Goal: Information Seeking & Learning: Learn about a topic

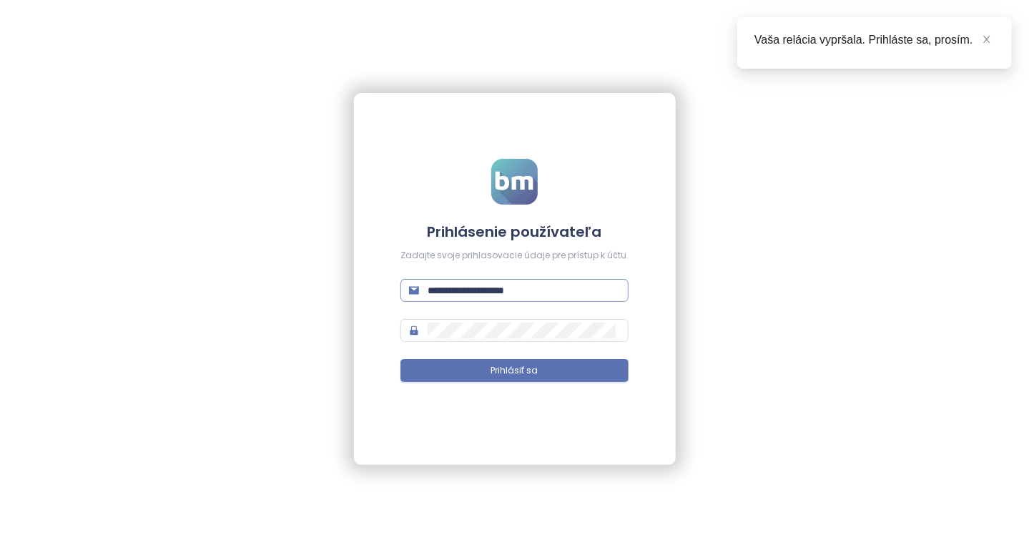
click at [473, 296] on input "**********" at bounding box center [524, 290] width 192 height 16
type input "**********"
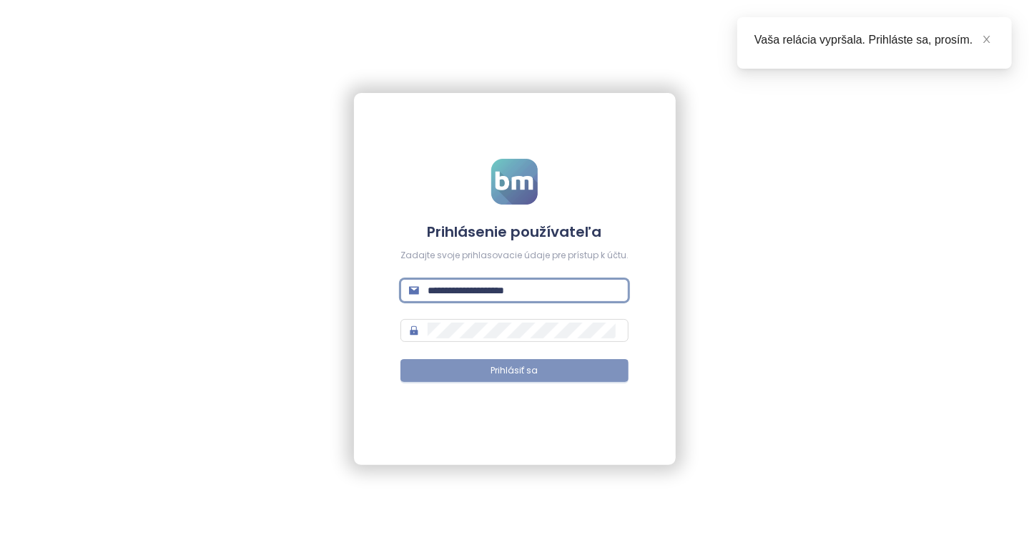
click at [508, 375] on span "Prihlásiť sa" at bounding box center [514, 371] width 47 height 14
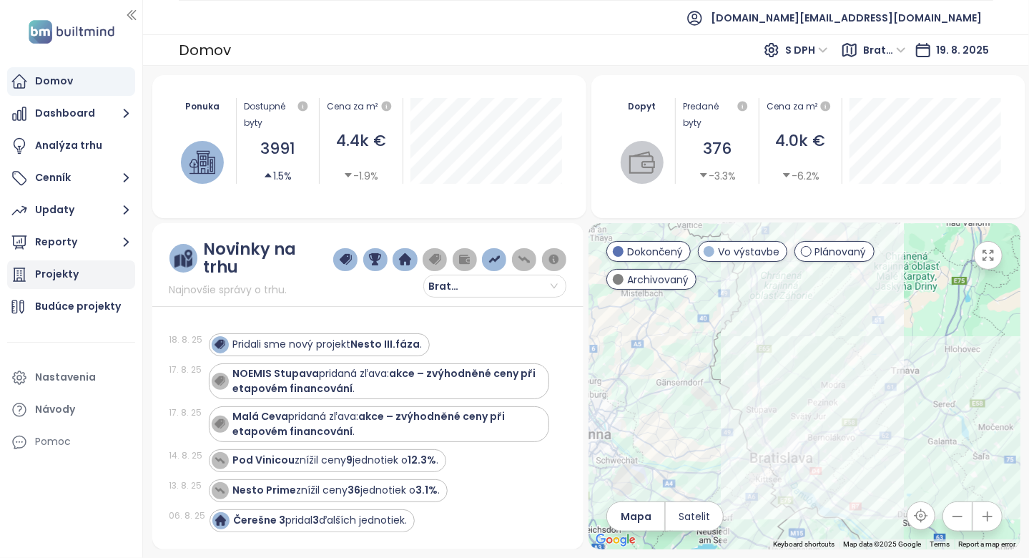
click at [117, 280] on div "Projekty" at bounding box center [71, 274] width 128 height 29
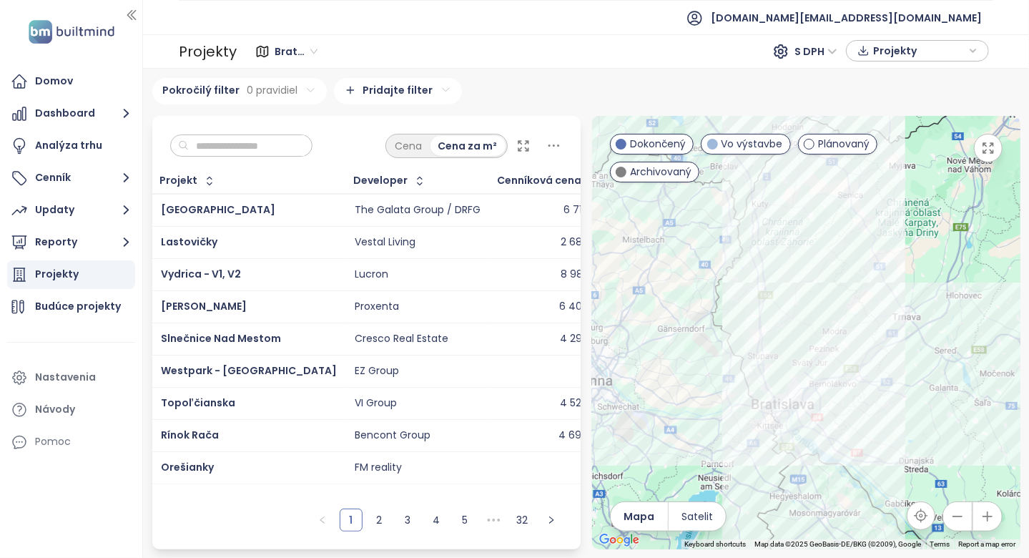
click at [245, 152] on input "text" at bounding box center [247, 145] width 116 height 21
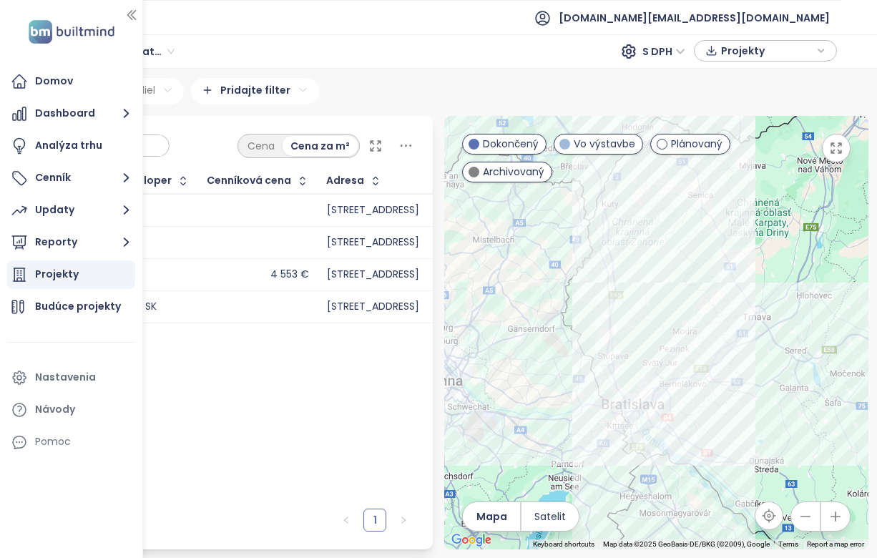
click at [244, 371] on div "Projekt Developer Cenníková cena Adresa Predané jednotky Začiatok výstavby Zači…" at bounding box center [221, 335] width 424 height 333
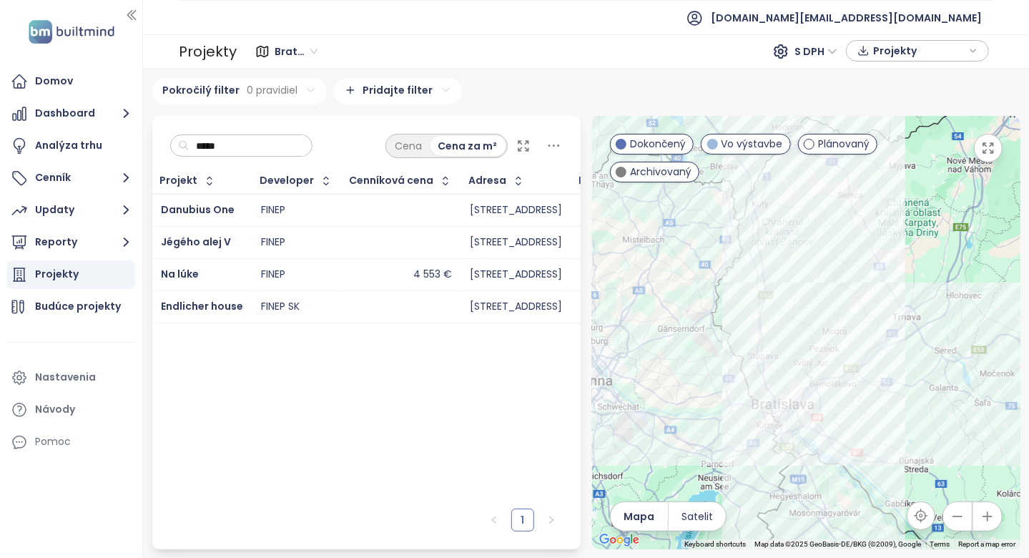
click at [235, 142] on input "*****" at bounding box center [247, 145] width 116 height 21
type input "****"
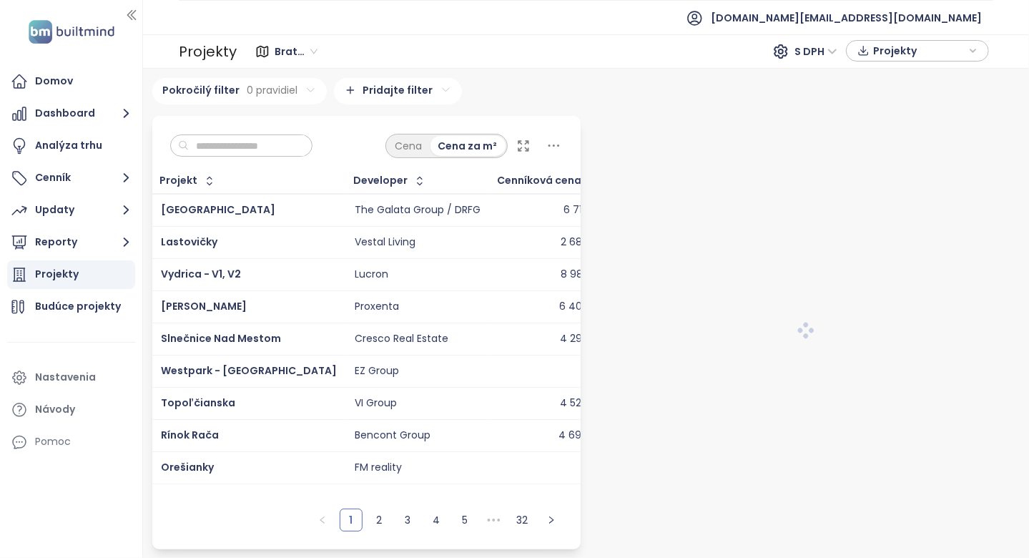
click at [287, 152] on input "text" at bounding box center [247, 145] width 116 height 21
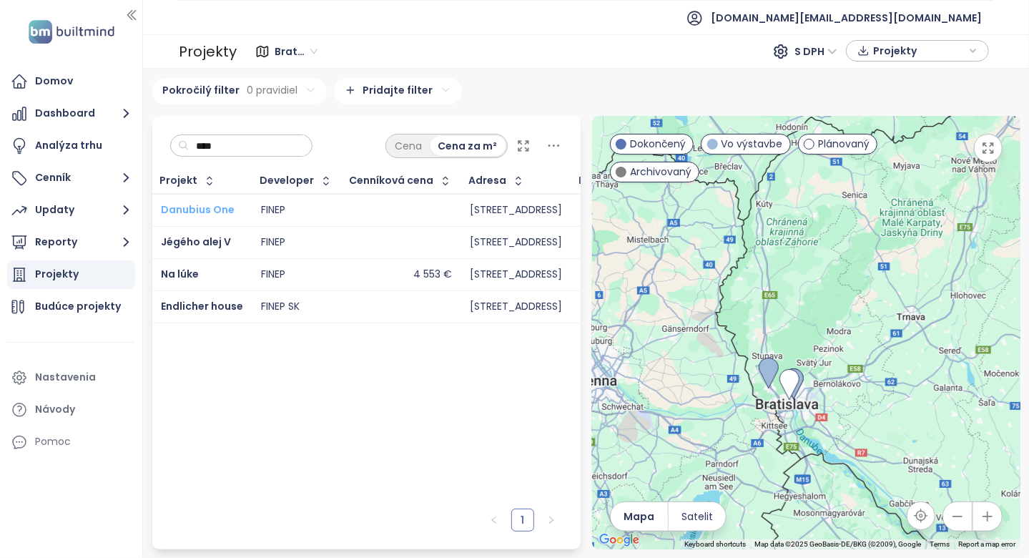
type input "****"
click at [889, 26] on span "[DOMAIN_NAME][EMAIL_ADDRESS][DOMAIN_NAME]" at bounding box center [846, 18] width 271 height 34
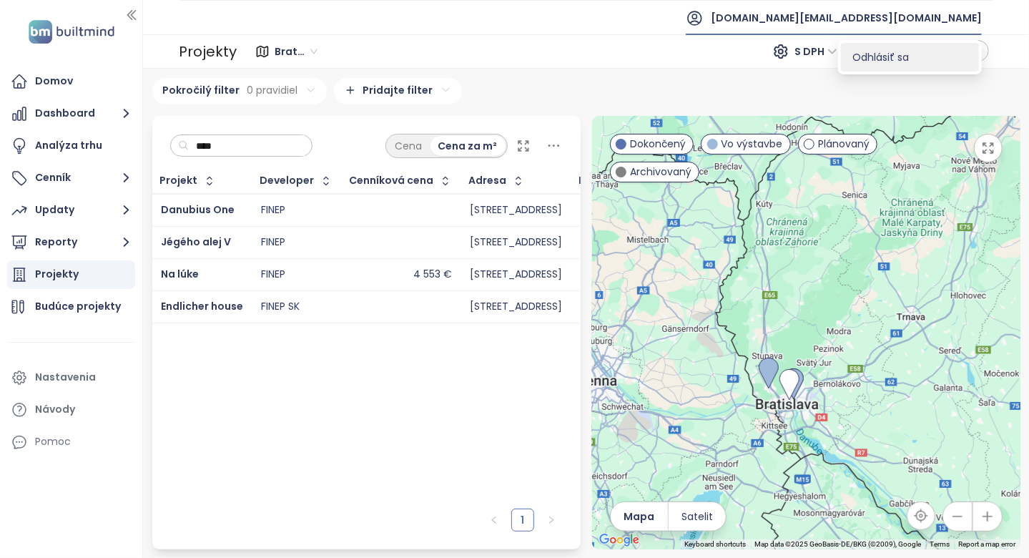
click at [883, 60] on span "Odhlásiť sa" at bounding box center [880, 57] width 56 height 14
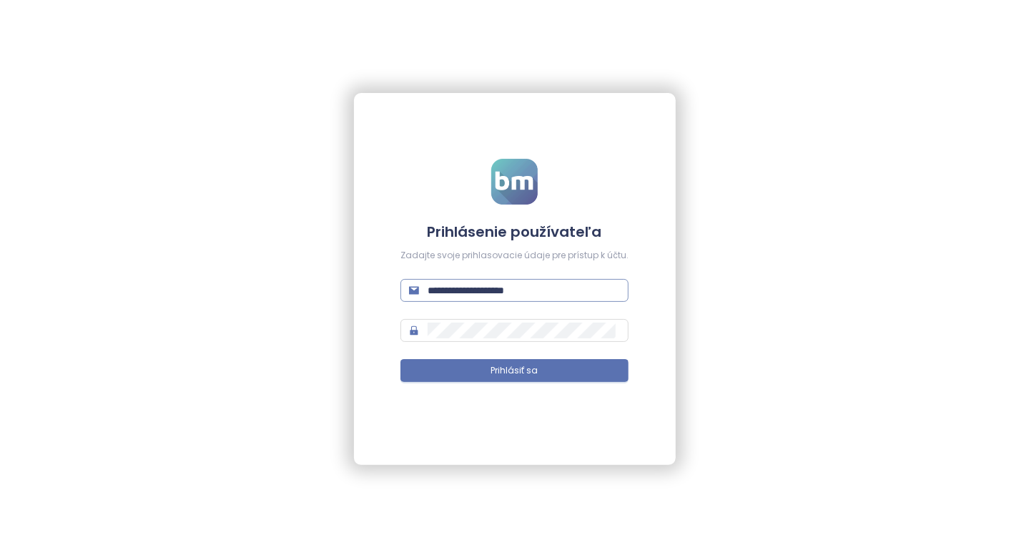
click at [478, 289] on input "**********" at bounding box center [524, 290] width 192 height 16
type input "**********"
click at [505, 375] on span "Prihlásiť sa" at bounding box center [514, 371] width 47 height 14
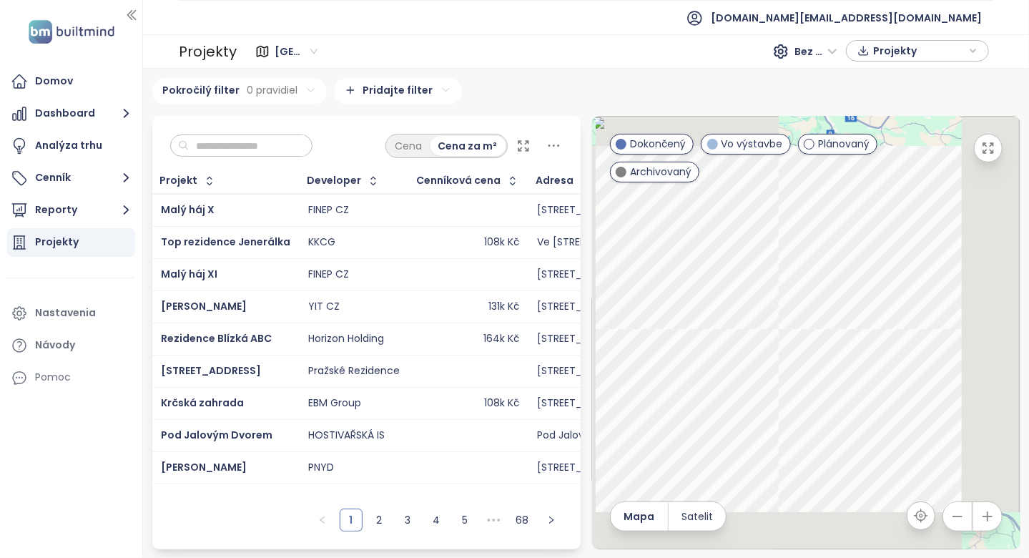
click at [257, 153] on input "text" at bounding box center [247, 145] width 116 height 21
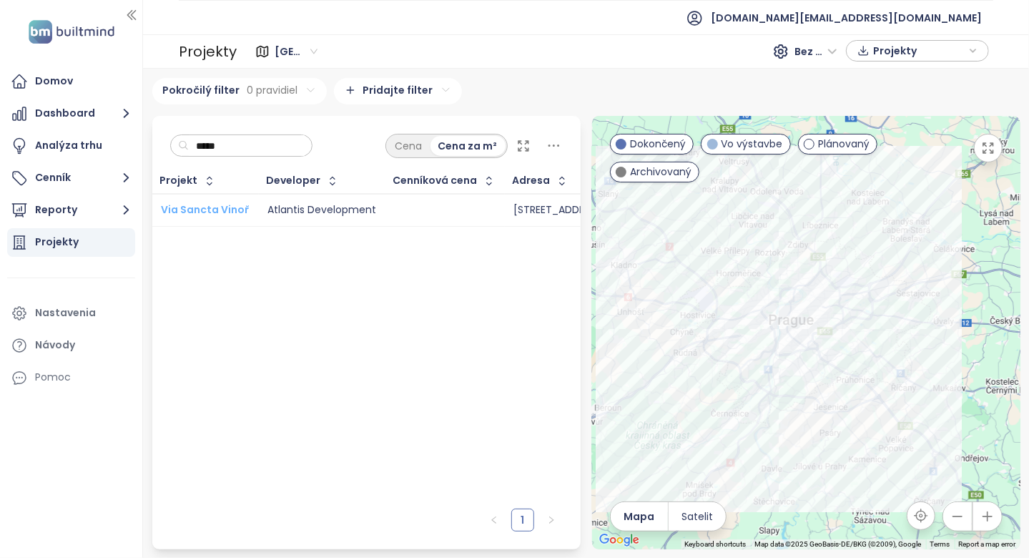
type input "*****"
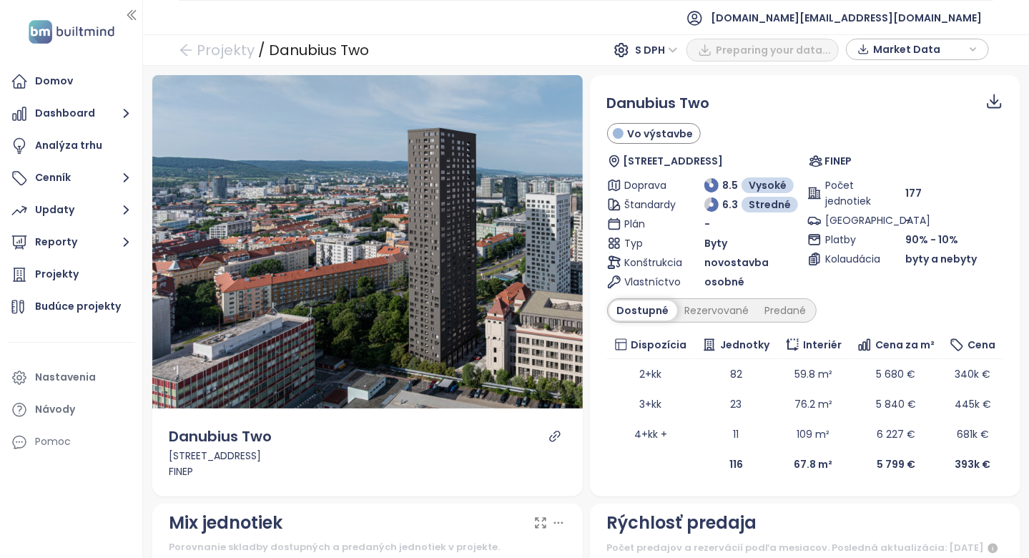
click at [499, 486] on div "Danubius Two Trnavská cesta 153/6, 82108 Bratislava - Ružinov, 821 08 Bratislav…" at bounding box center [367, 452] width 430 height 88
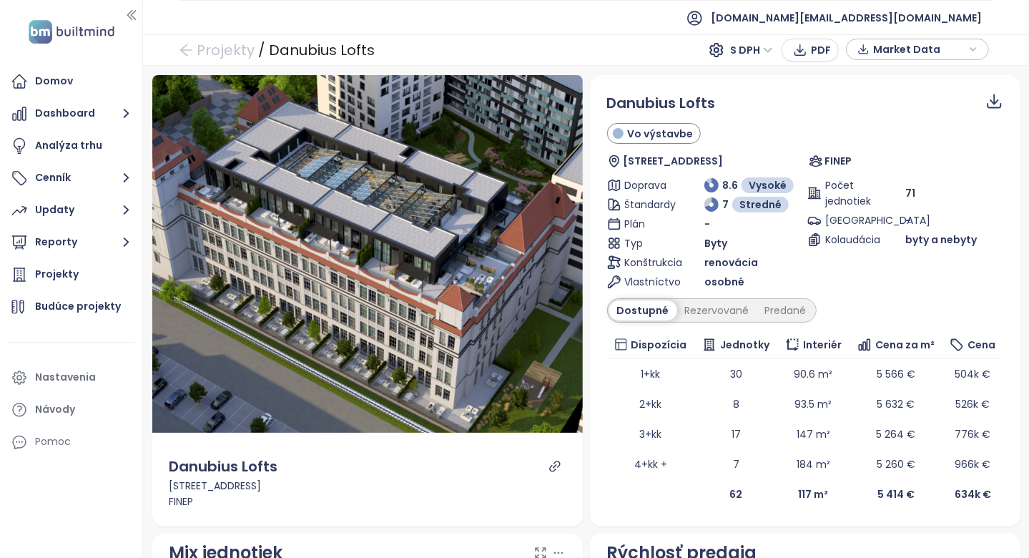
click at [674, 479] on td at bounding box center [651, 494] width 88 height 30
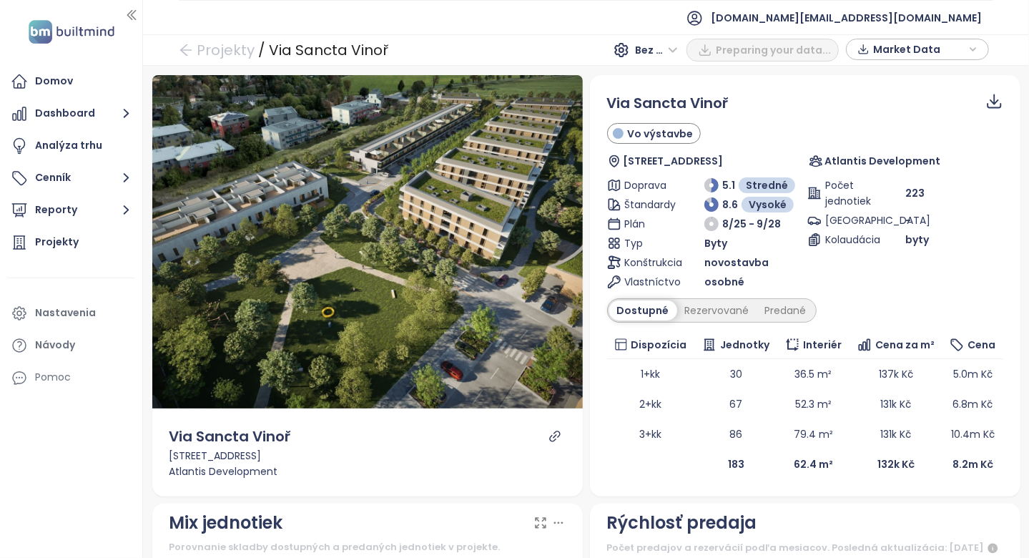
click at [663, 486] on div "Via Sancta Vinoř Vo výstavbe [STREET_ADDRESS] Atlantis Development Doprava 5.1 …" at bounding box center [805, 285] width 430 height 421
click at [52, 86] on div "Domov" at bounding box center [54, 81] width 38 height 18
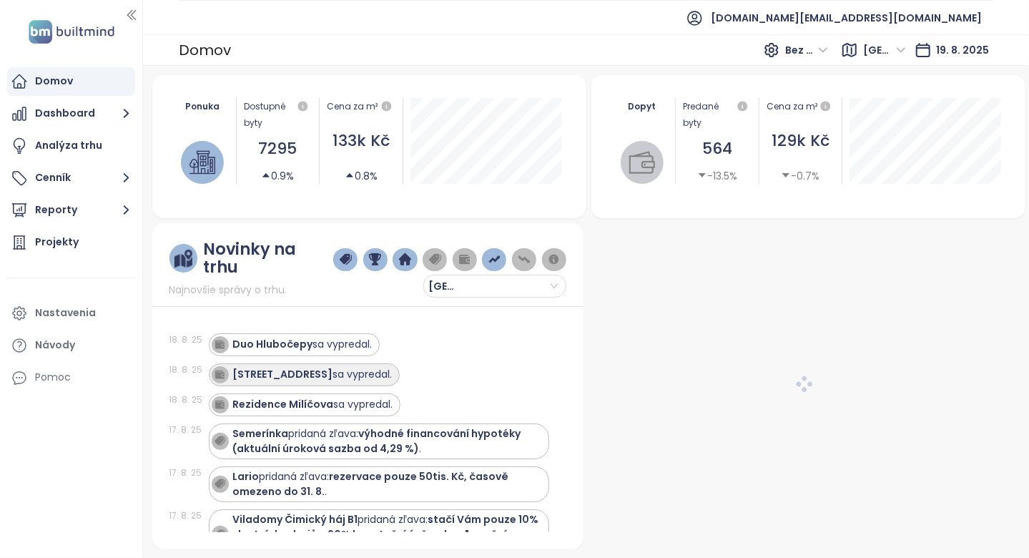
click at [331, 367] on div "Husitská 60 sa vypredal." at bounding box center [312, 374] width 159 height 15
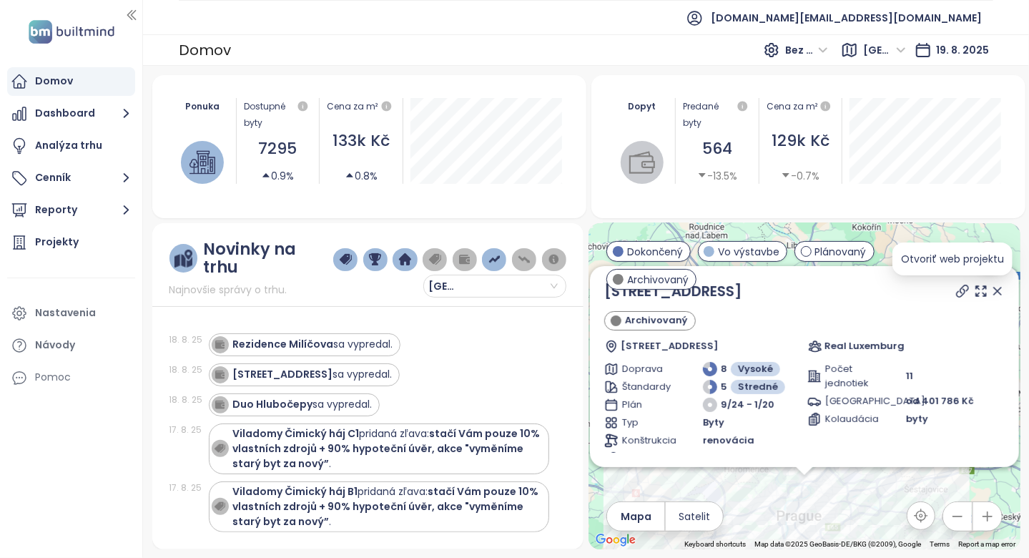
click at [955, 291] on icon at bounding box center [962, 291] width 14 height 14
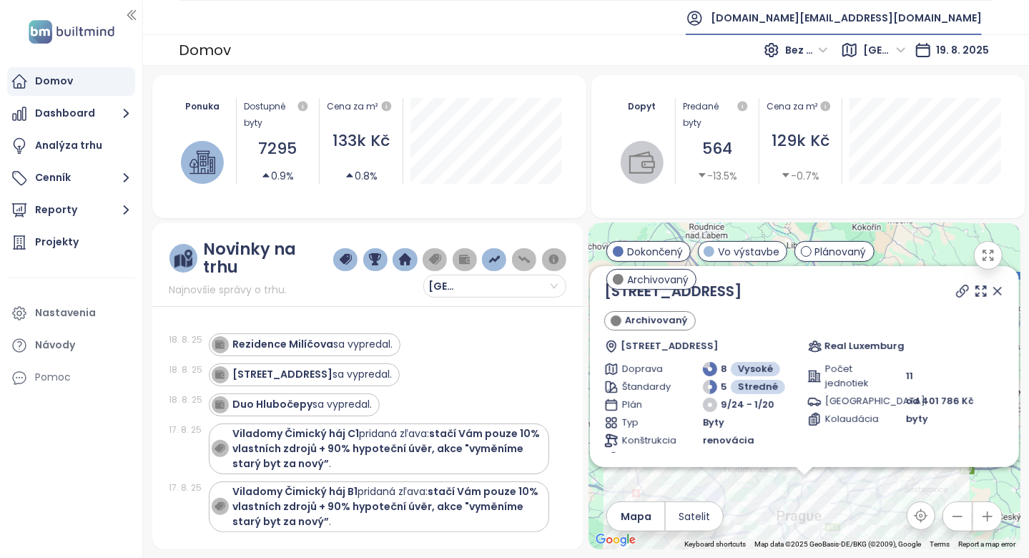
click at [864, 20] on span "test.cz@builtmind.com" at bounding box center [846, 18] width 271 height 34
click at [859, 47] on li "Odhlásiť sa" at bounding box center [910, 57] width 138 height 29
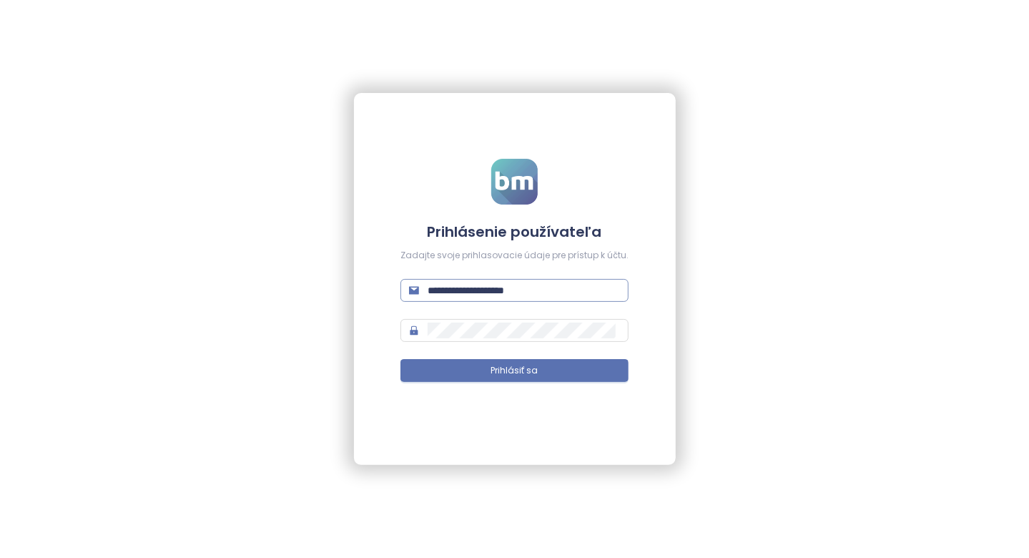
click at [524, 289] on input "**********" at bounding box center [524, 290] width 192 height 16
type input "**********"
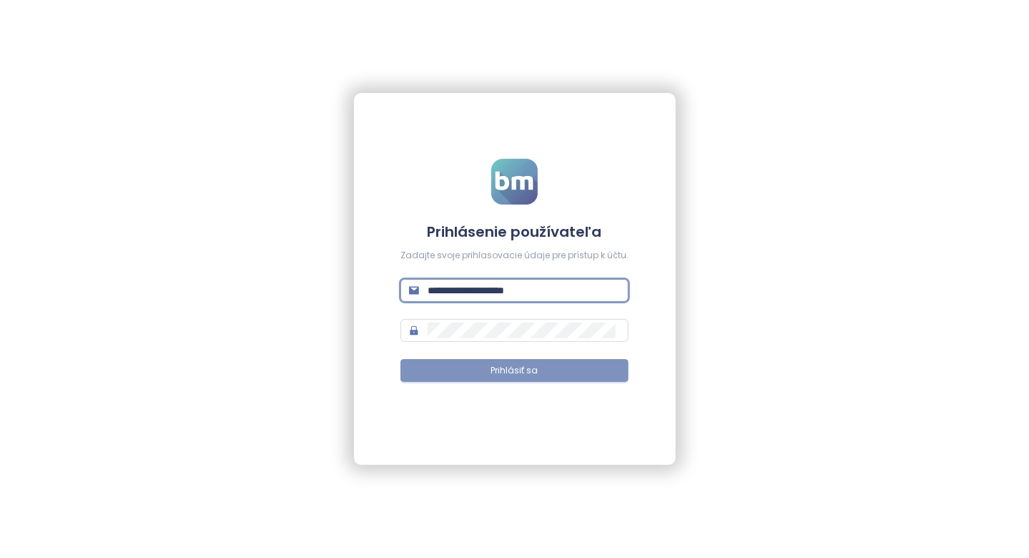
click at [513, 376] on span "Prihlásiť sa" at bounding box center [514, 371] width 47 height 14
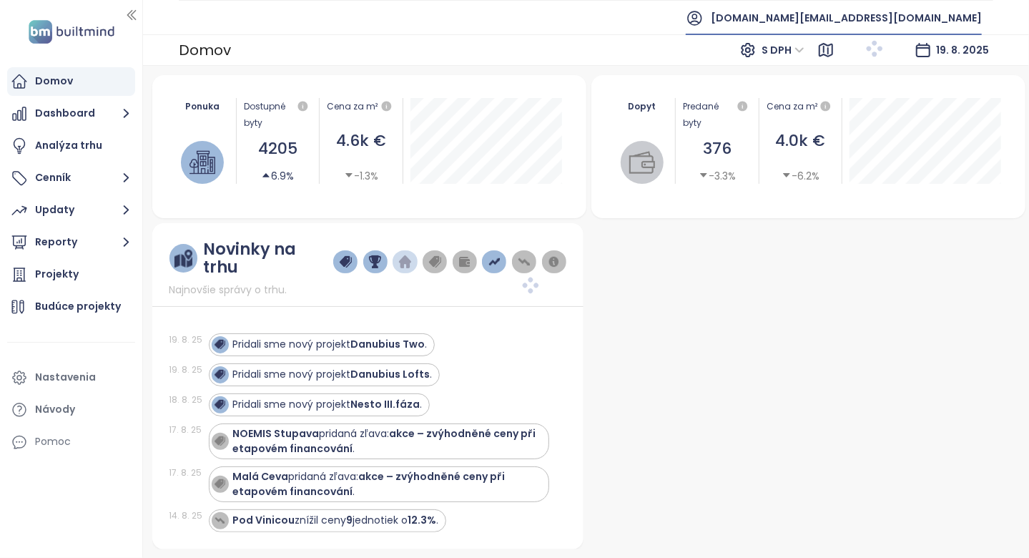
click at [925, 20] on span "test.sk@builtmind.com" at bounding box center [846, 18] width 271 height 34
click at [897, 24] on span "test.sk@builtmind.com" at bounding box center [846, 18] width 271 height 34
click at [897, 57] on span "Bratislavský kraj" at bounding box center [884, 49] width 43 height 21
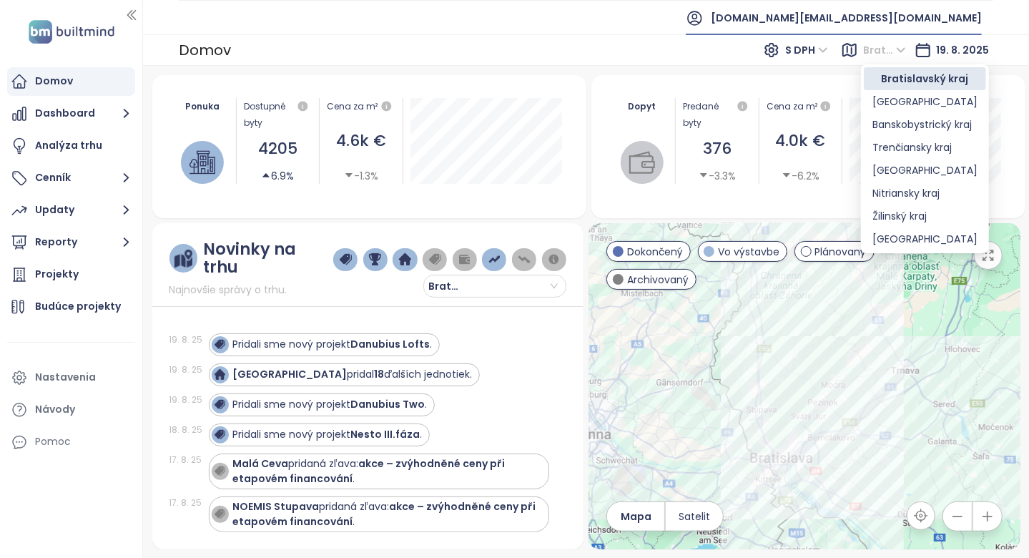
click at [919, 23] on span "[DOMAIN_NAME][EMAIL_ADDRESS][DOMAIN_NAME]" at bounding box center [846, 18] width 271 height 34
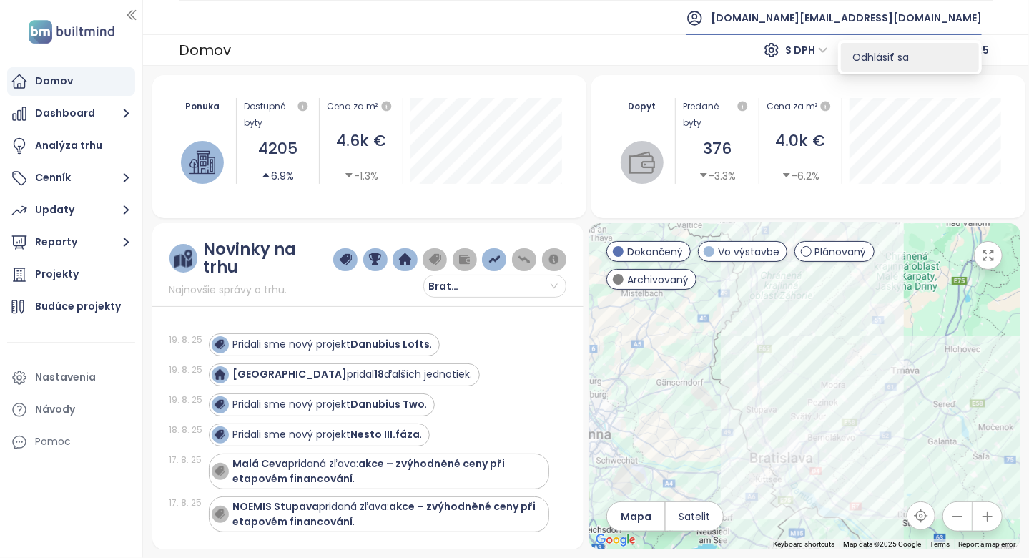
click at [908, 53] on span "Odhlásiť sa" at bounding box center [880, 57] width 56 height 14
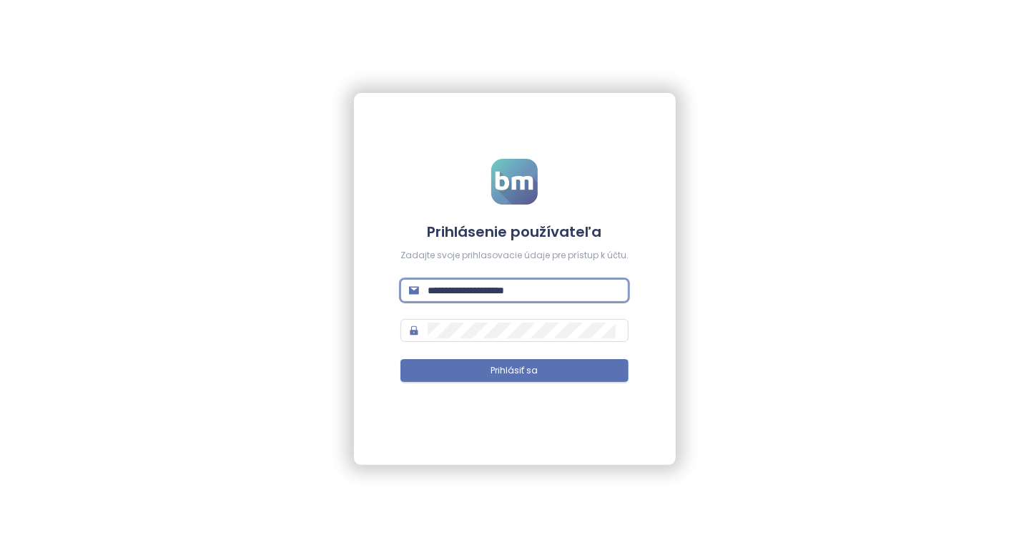
click at [534, 288] on input "**********" at bounding box center [524, 290] width 192 height 16
type input "**********"
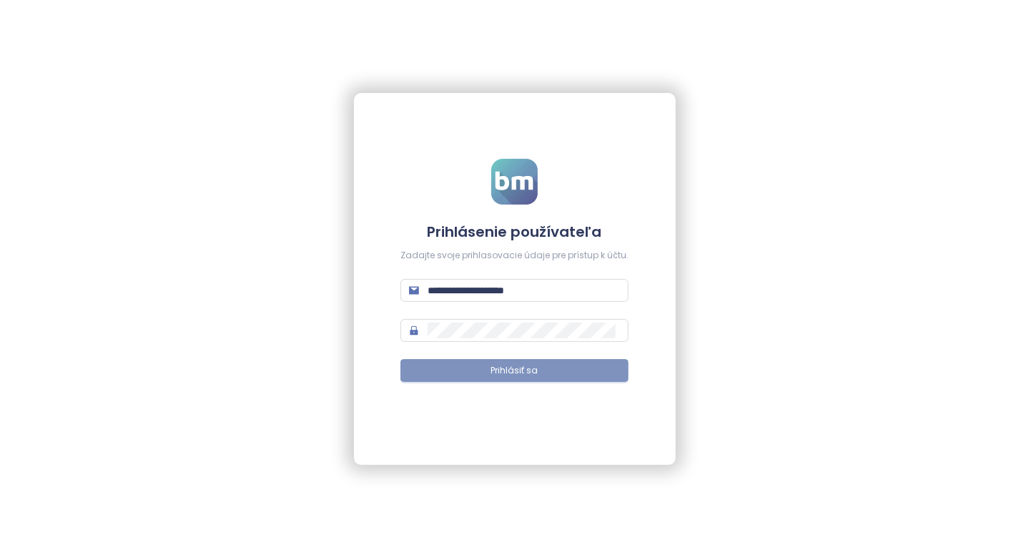
click at [517, 370] on span "Prihlásiť sa" at bounding box center [514, 371] width 47 height 14
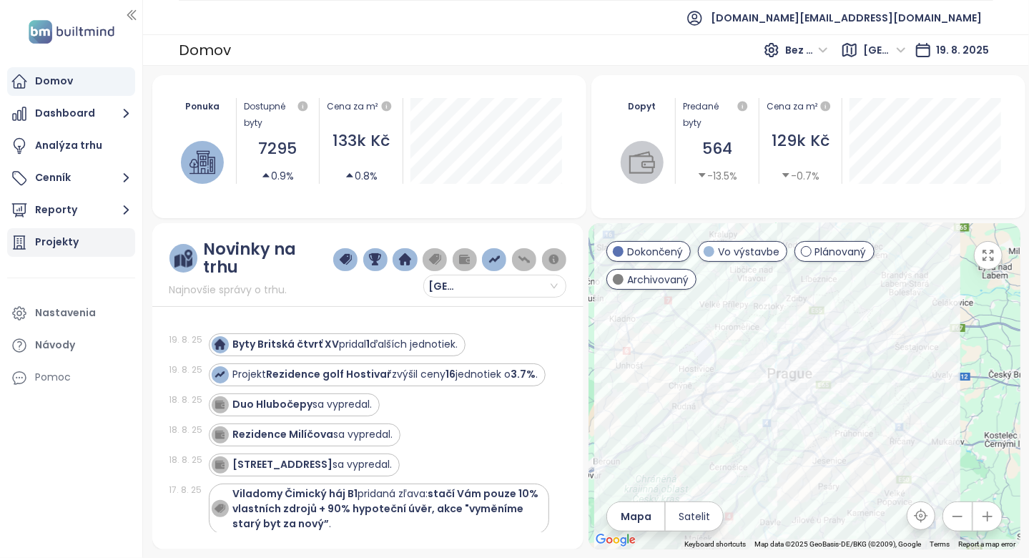
click at [116, 251] on div "Projekty" at bounding box center [71, 242] width 128 height 29
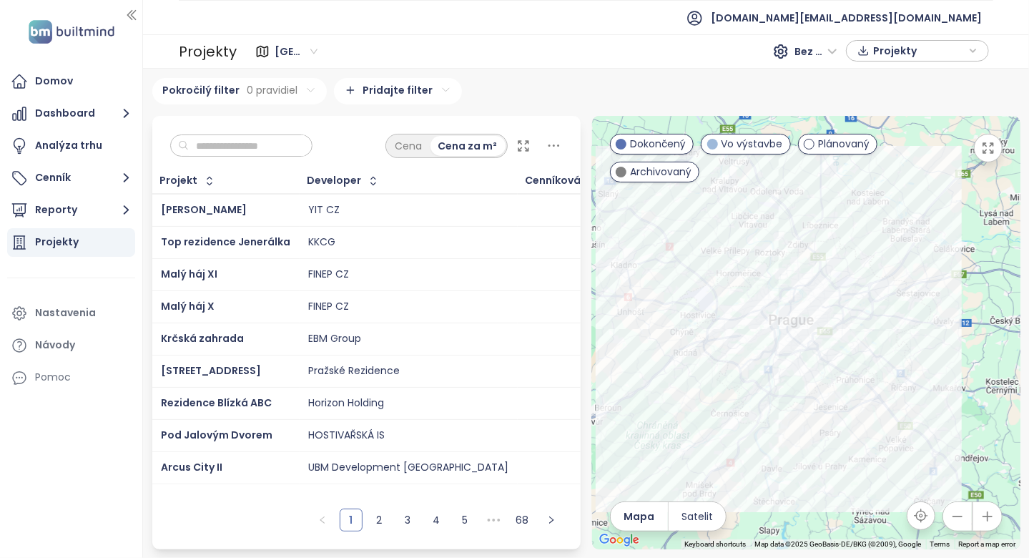
click at [291, 151] on input "text" at bounding box center [247, 145] width 116 height 21
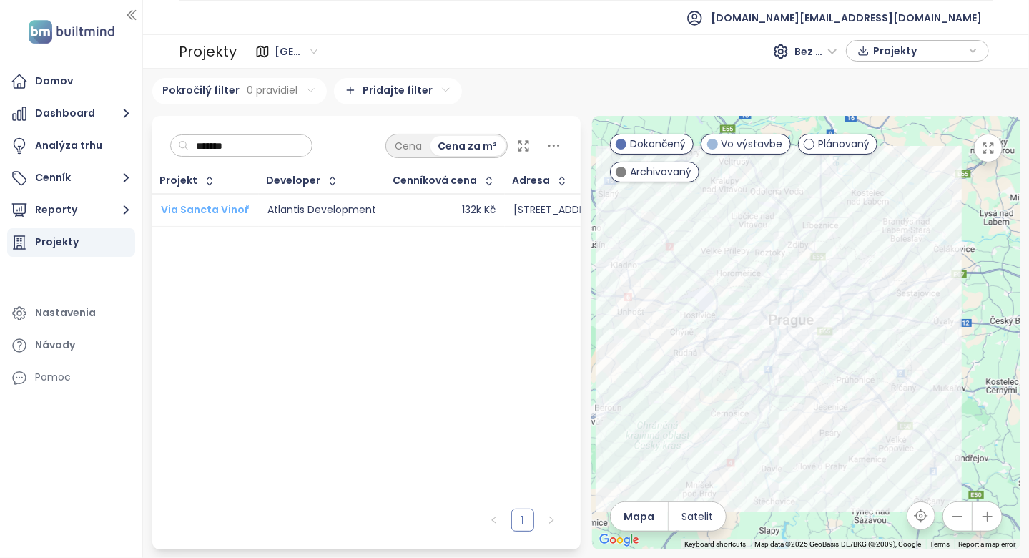
type input "*******"
click at [242, 207] on span "Via Sancta Vinoř" at bounding box center [205, 209] width 89 height 14
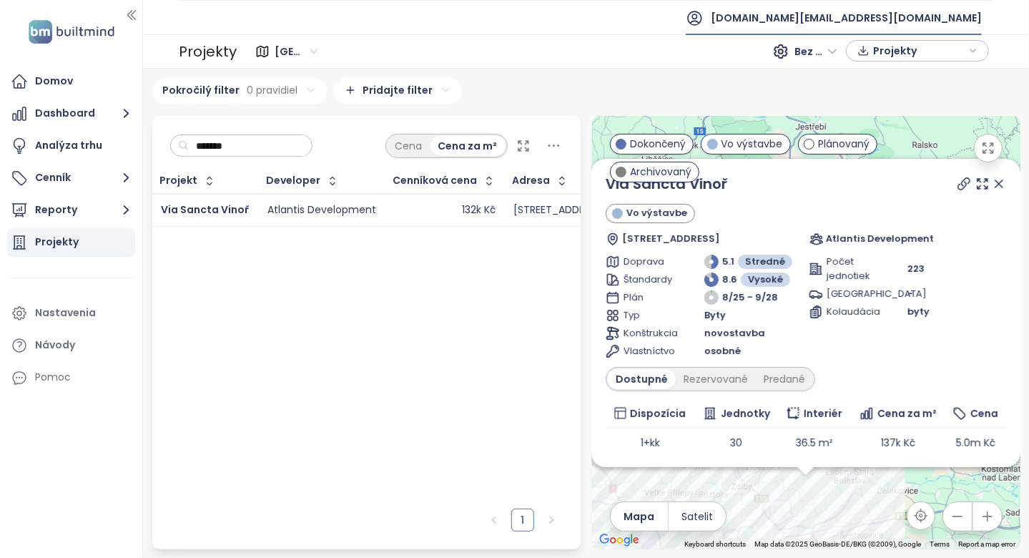
click at [933, 14] on span "[DOMAIN_NAME][EMAIL_ADDRESS][DOMAIN_NAME]" at bounding box center [846, 18] width 271 height 34
click at [902, 65] on li "Odhlásiť sa" at bounding box center [910, 57] width 138 height 29
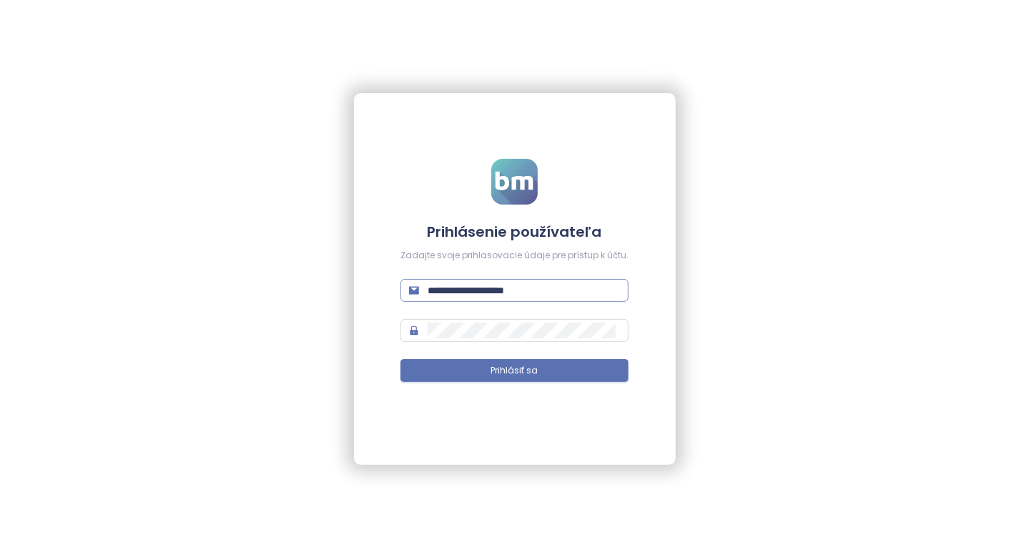
click at [564, 295] on input "**********" at bounding box center [524, 290] width 192 height 16
type input "**********"
click at [511, 372] on span "Prihlásiť sa" at bounding box center [514, 371] width 47 height 14
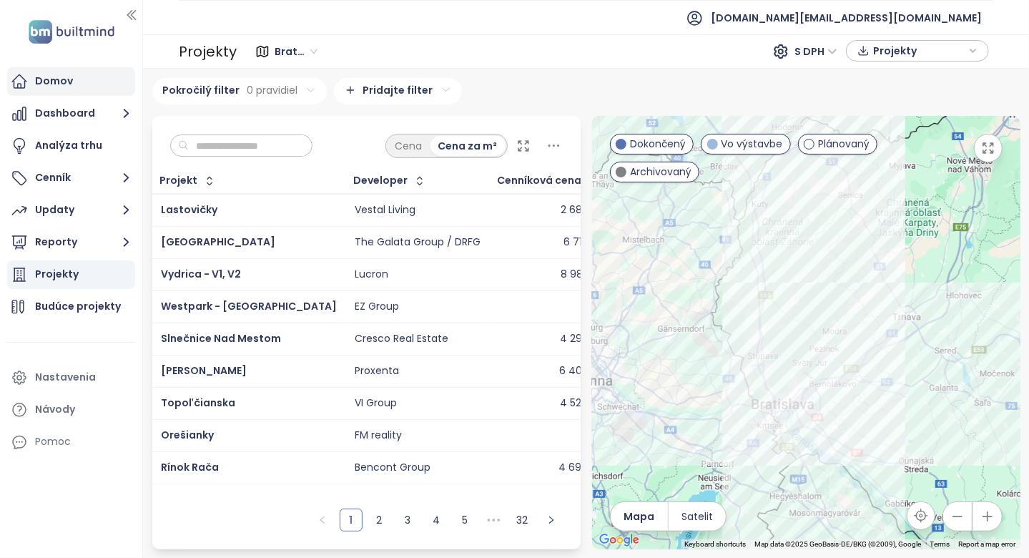
click at [94, 84] on div "Domov" at bounding box center [71, 81] width 128 height 29
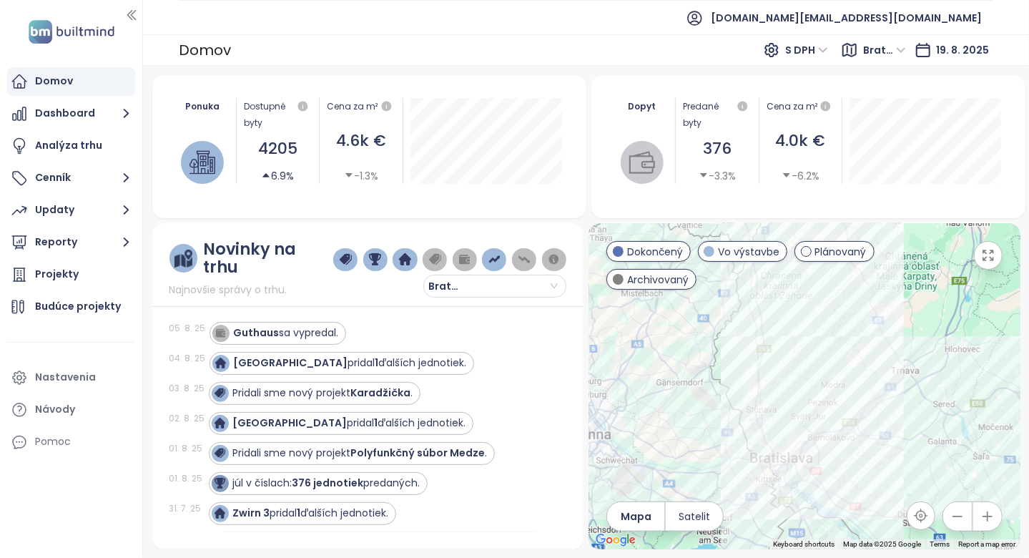
scroll to position [358, 0]
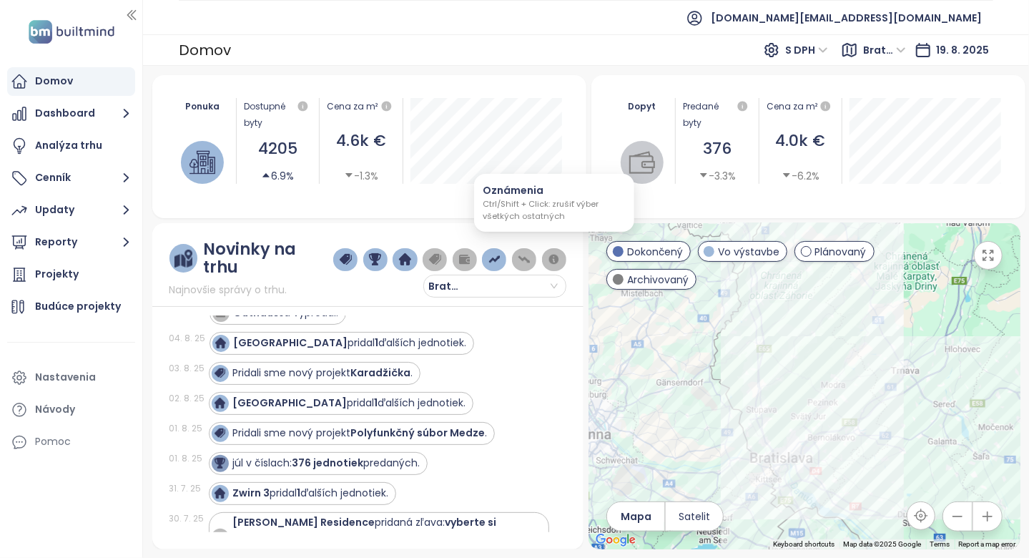
click at [556, 253] on img "button" at bounding box center [554, 259] width 12 height 13
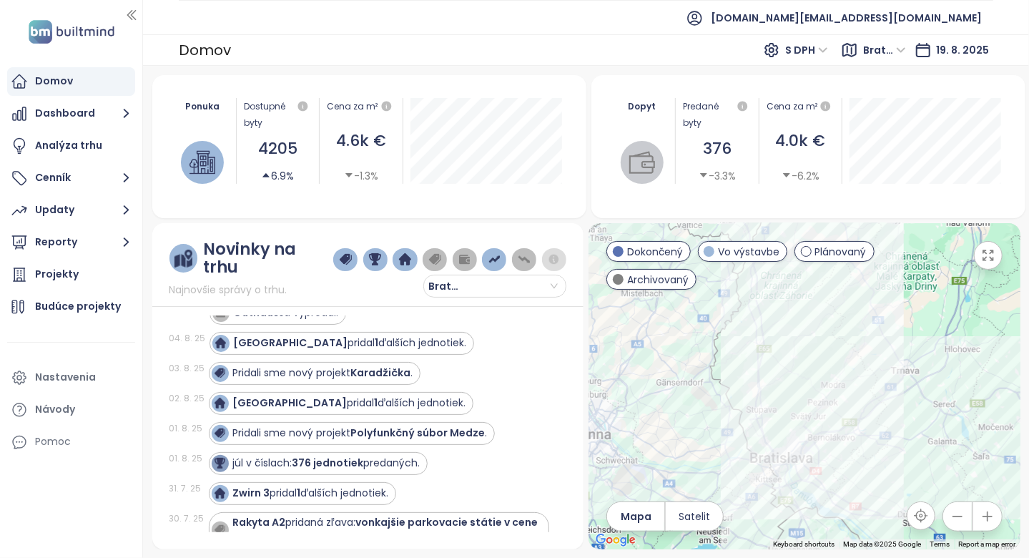
click at [559, 255] on img "button" at bounding box center [554, 259] width 12 height 13
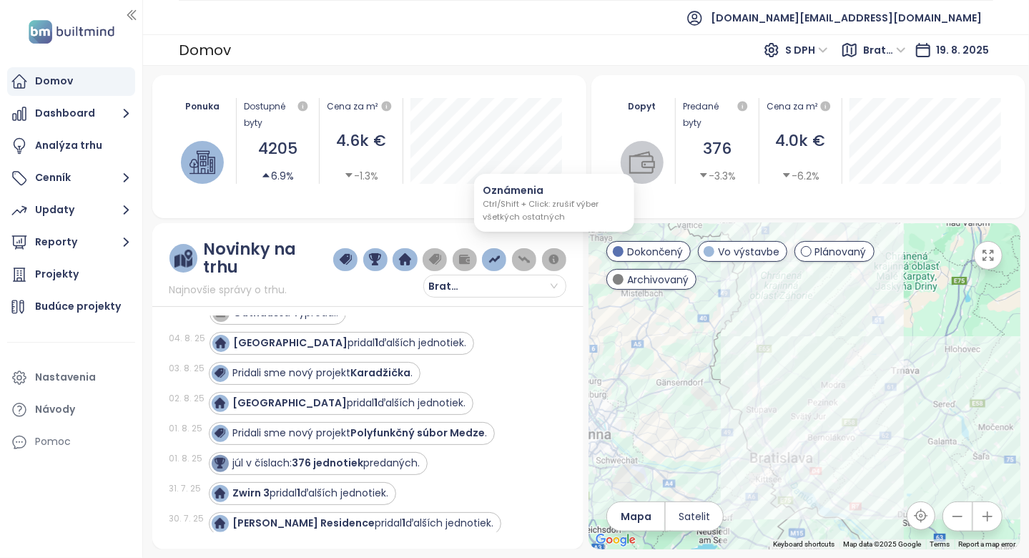
click at [550, 253] on img "button" at bounding box center [554, 259] width 12 height 13
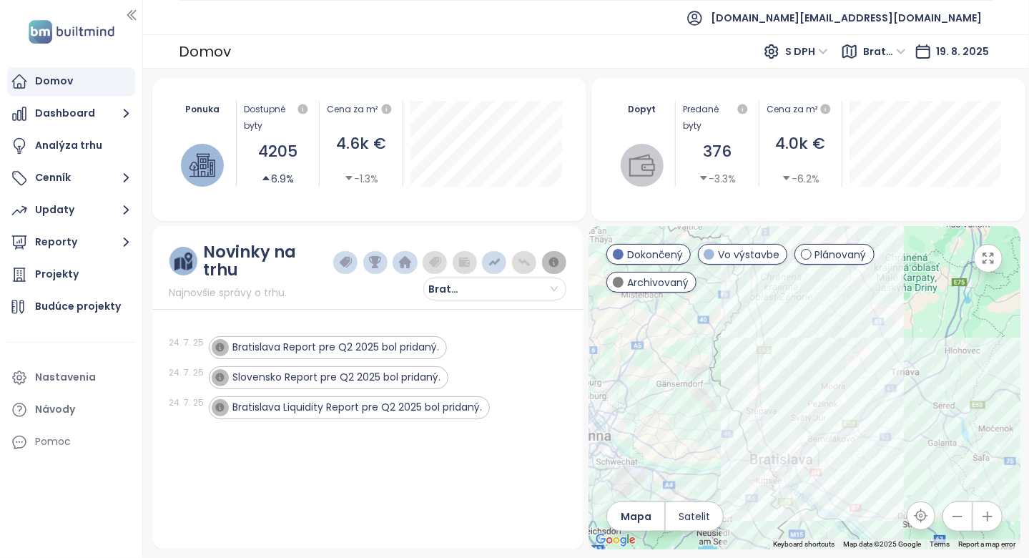
scroll to position [0, 0]
click at [560, 256] on img "button" at bounding box center [554, 262] width 12 height 13
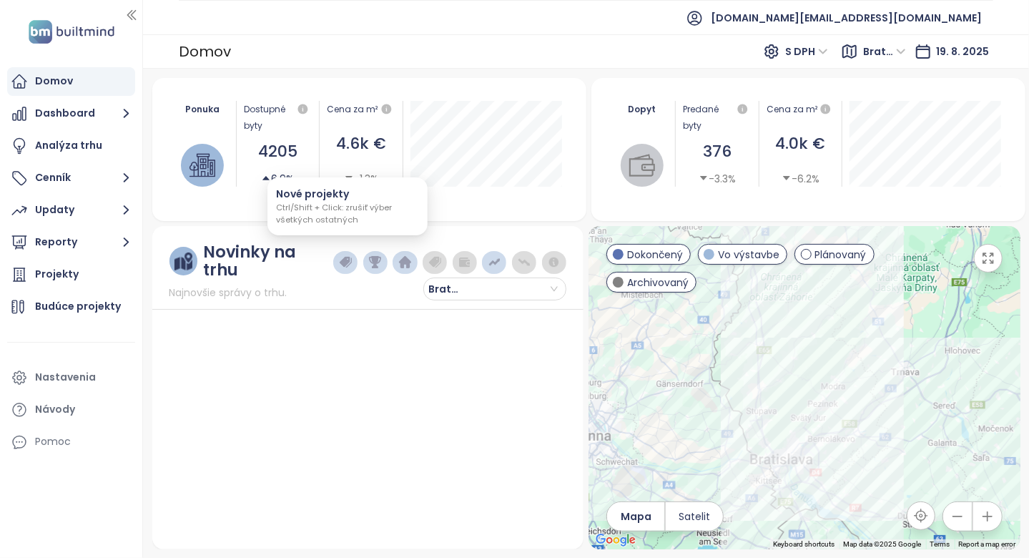
click at [348, 256] on img "button" at bounding box center [346, 262] width 12 height 13
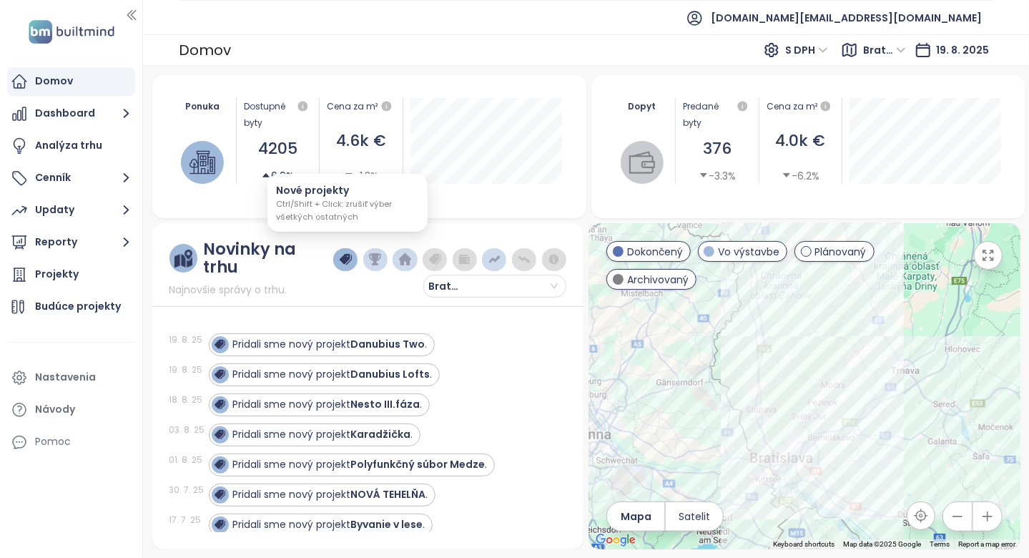
click at [370, 253] on img "button" at bounding box center [375, 259] width 12 height 13
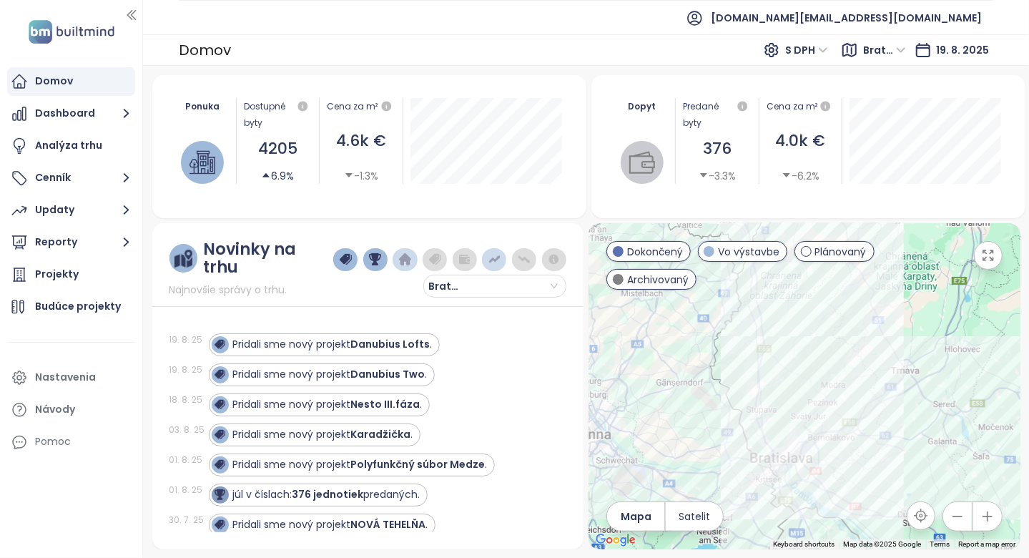
click at [405, 253] on img "button" at bounding box center [405, 259] width 12 height 13
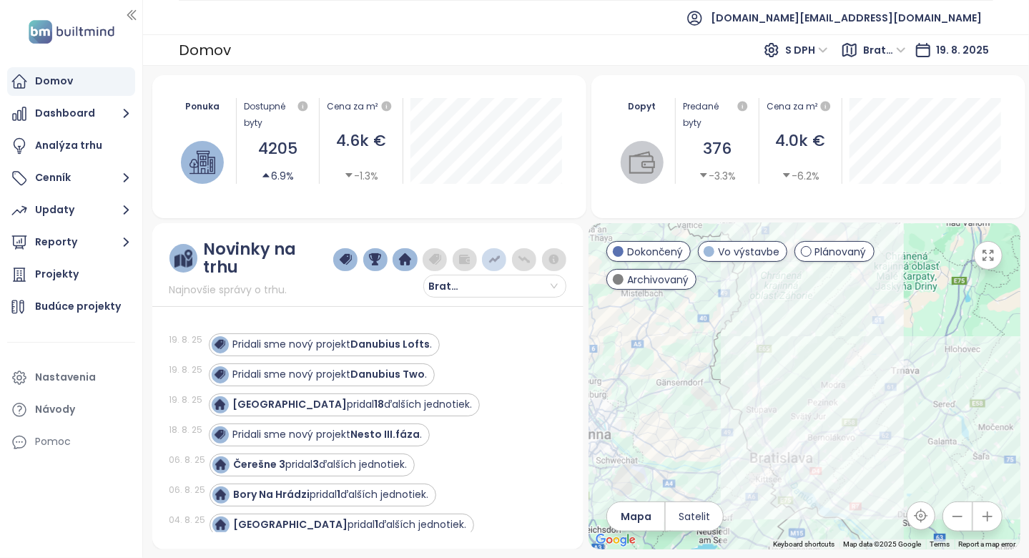
click at [433, 253] on img "button" at bounding box center [435, 259] width 12 height 13
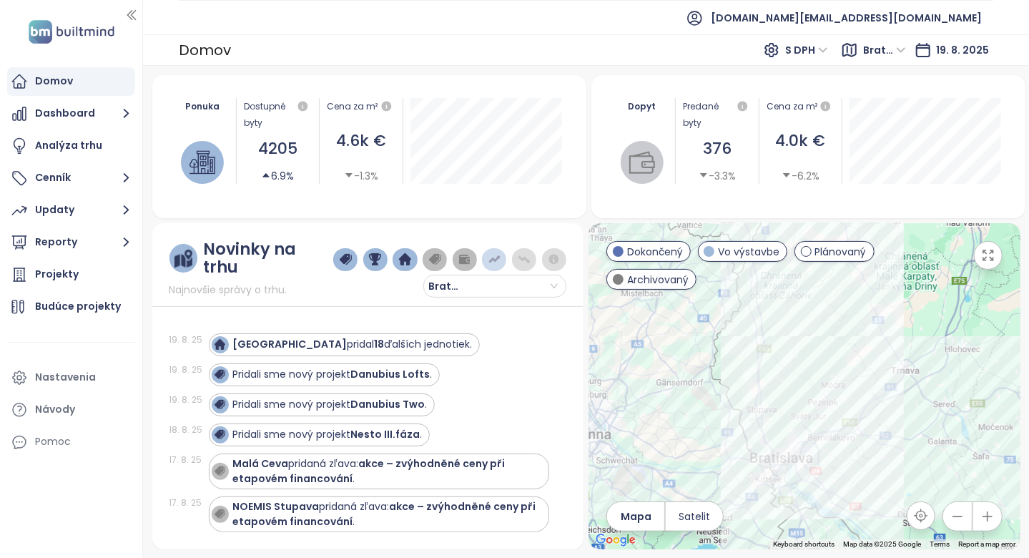
click at [500, 253] on img "button" at bounding box center [494, 259] width 12 height 13
click at [548, 253] on img "button" at bounding box center [554, 259] width 12 height 13
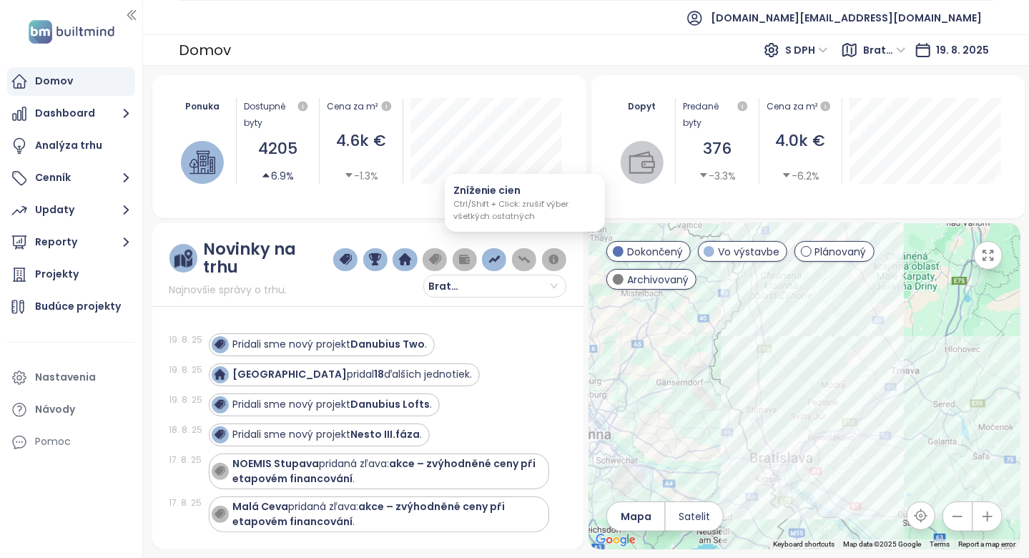
click at [526, 253] on img "button" at bounding box center [524, 259] width 12 height 13
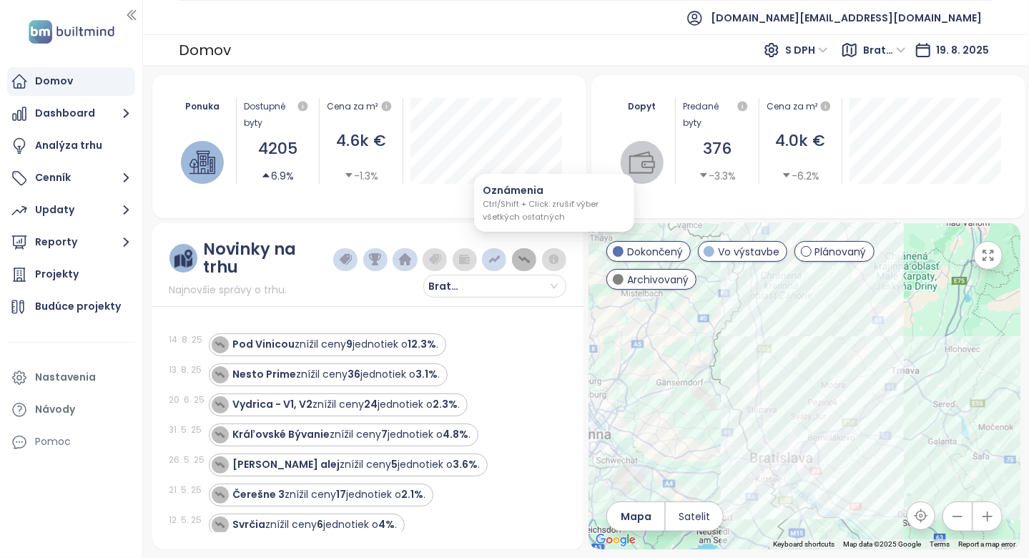
click at [554, 253] on img "button" at bounding box center [554, 259] width 12 height 13
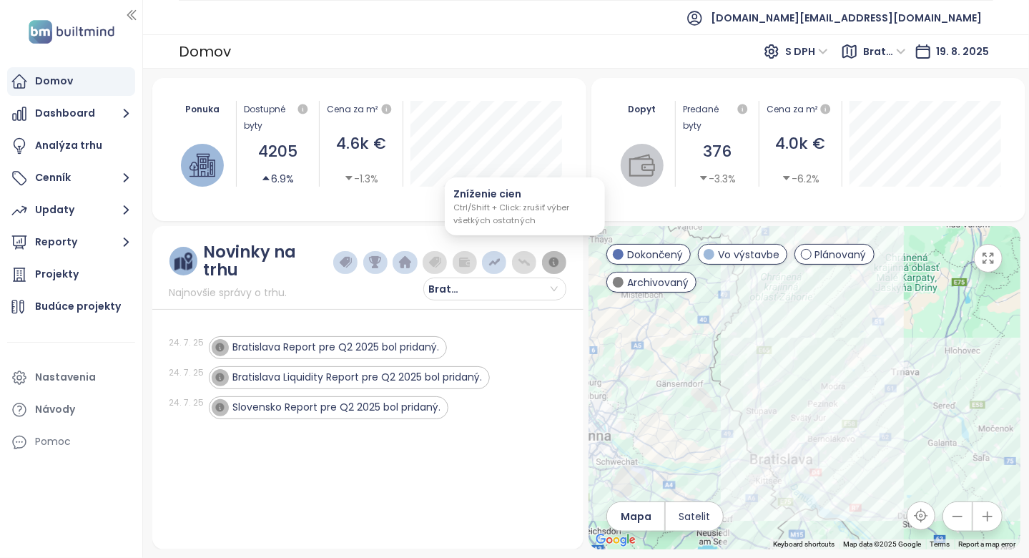
click at [534, 260] on button "button" at bounding box center [524, 262] width 24 height 23
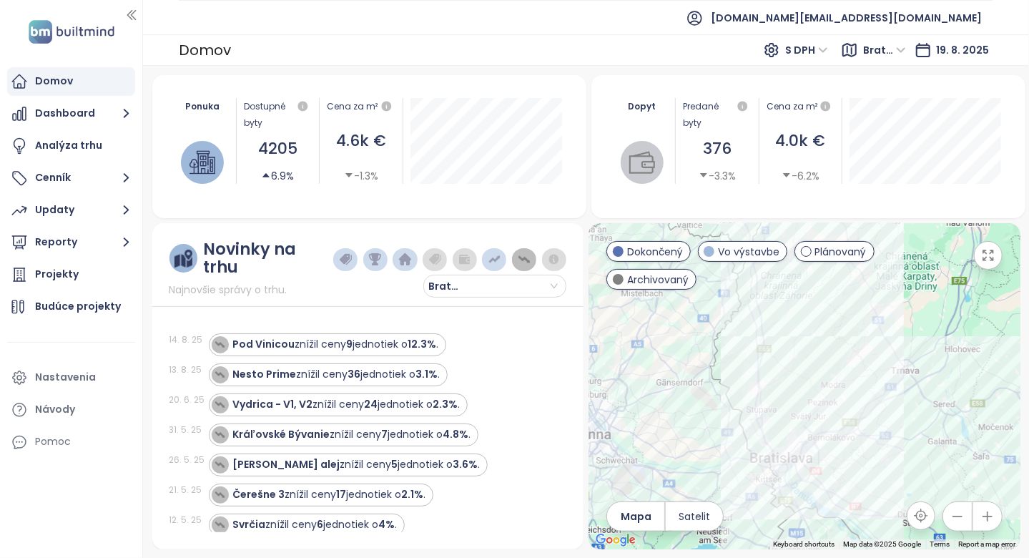
click at [552, 255] on img "button" at bounding box center [554, 259] width 12 height 13
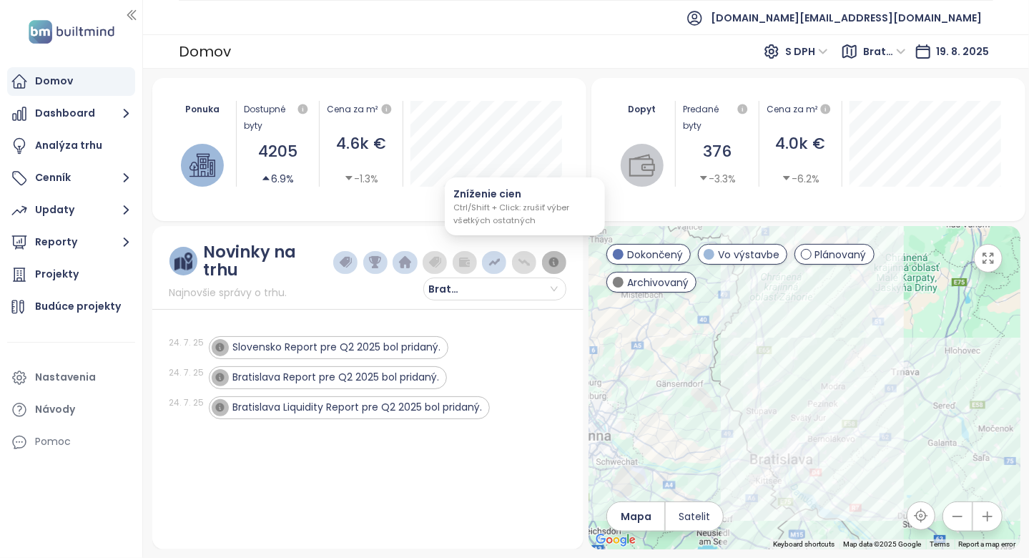
click at [500, 256] on img "button" at bounding box center [494, 262] width 12 height 13
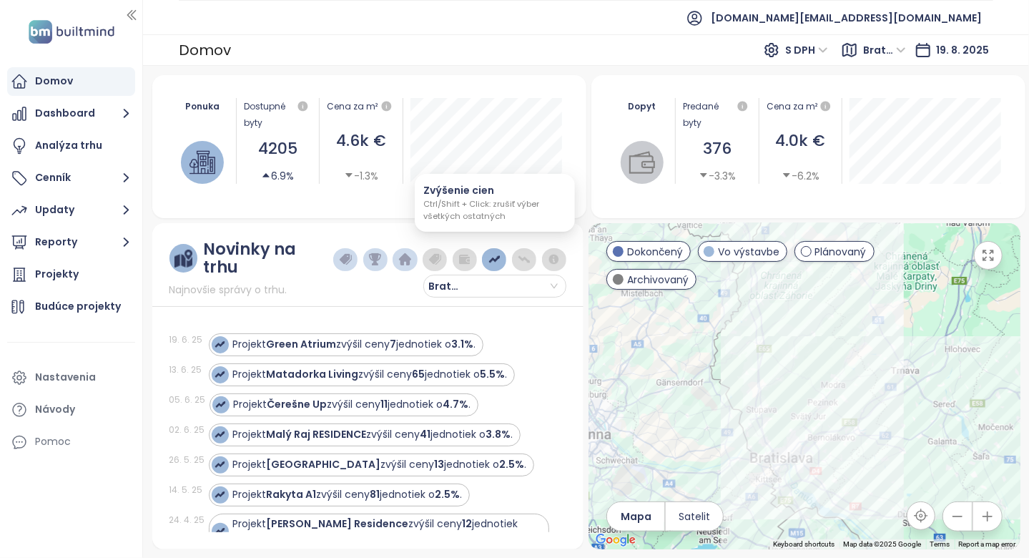
click at [498, 256] on img "button" at bounding box center [494, 259] width 12 height 13
click at [530, 255] on img "button" at bounding box center [524, 259] width 12 height 13
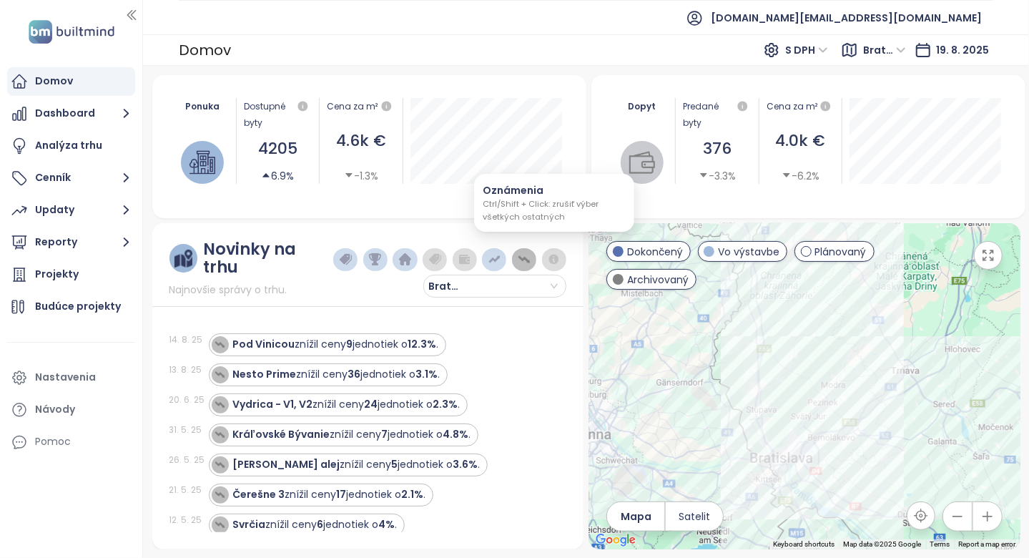
click at [556, 256] on img "button" at bounding box center [554, 259] width 12 height 13
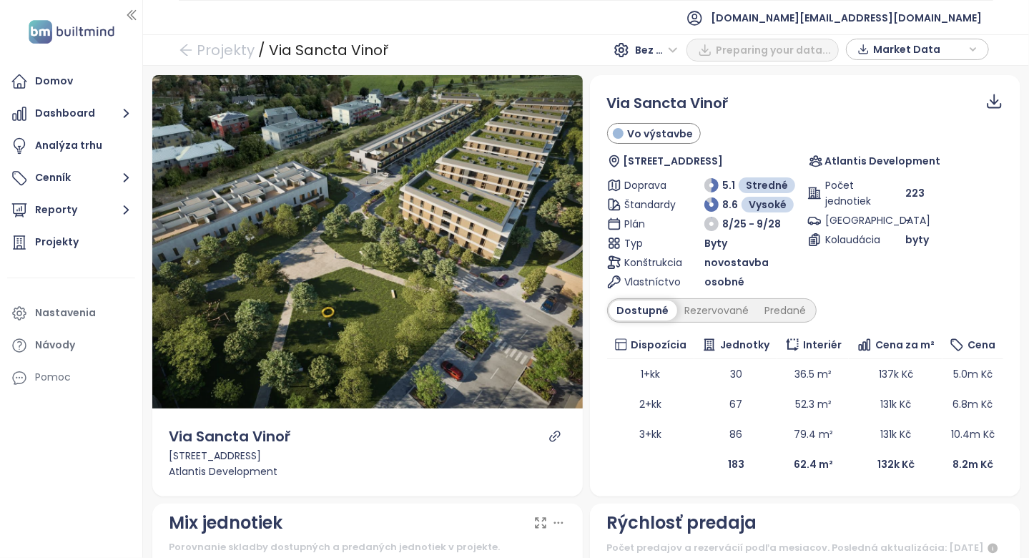
click at [731, 325] on div "Via Sancta Vinoř Vo výstavbe [STREET_ADDRESS] Atlantis Development Doprava 5.1 …" at bounding box center [805, 285] width 396 height 387
click at [732, 316] on div "Rezervované" at bounding box center [717, 310] width 80 height 20
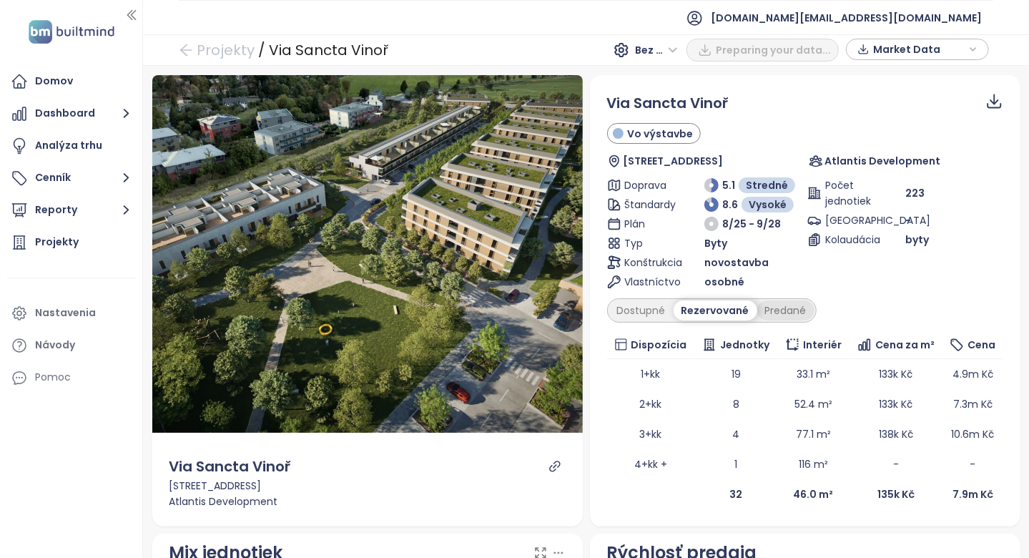
click at [757, 309] on div "Predané" at bounding box center [785, 310] width 57 height 20
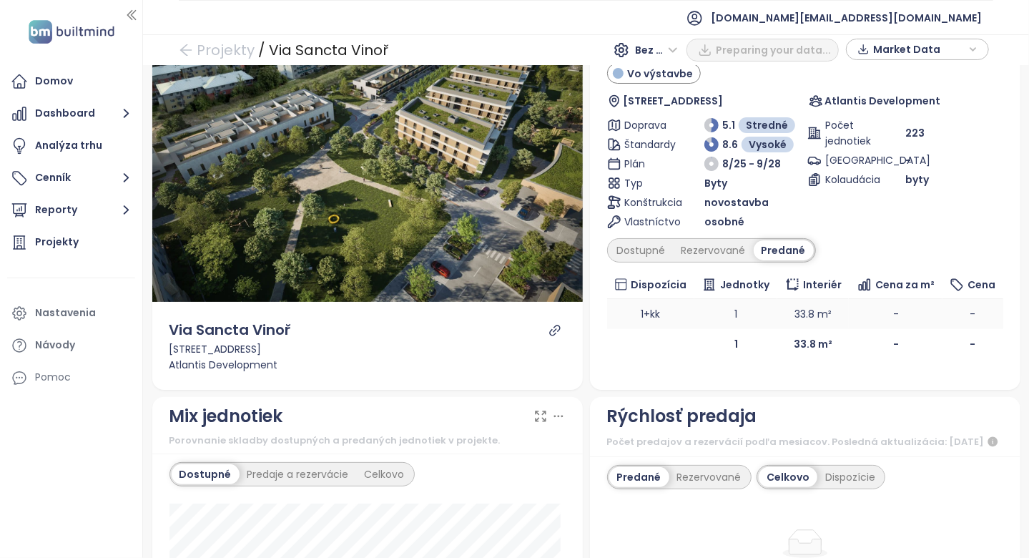
scroll to position [72, 0]
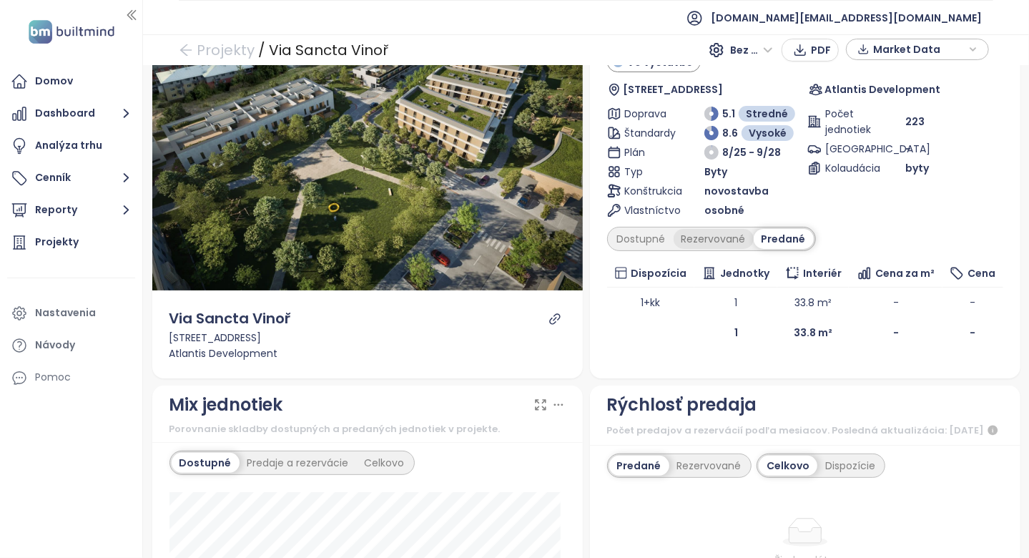
click at [674, 232] on div "Rezervované" at bounding box center [714, 239] width 80 height 20
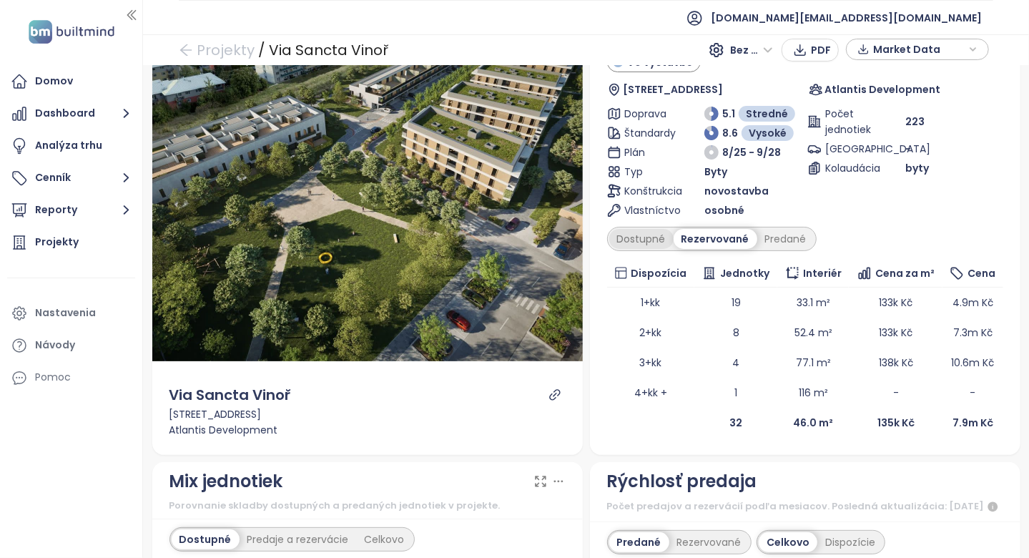
click at [657, 235] on div "Dostupné" at bounding box center [641, 239] width 64 height 20
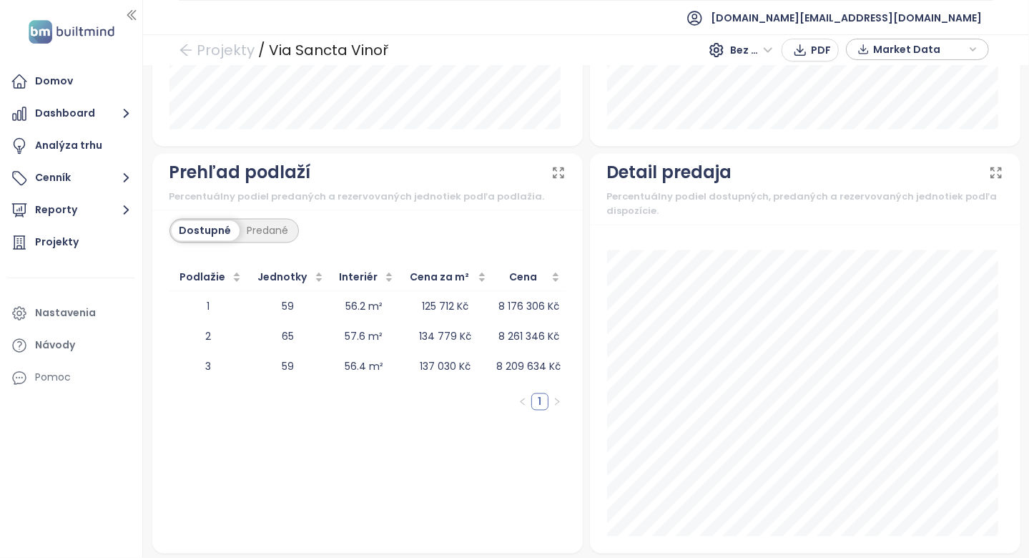
scroll to position [1440, 0]
click at [278, 230] on div "Predané" at bounding box center [268, 231] width 57 height 20
click at [220, 227] on div "Dostupné" at bounding box center [204, 231] width 64 height 20
click at [254, 227] on div "Predané" at bounding box center [268, 231] width 57 height 20
click at [211, 229] on div "Dostupné" at bounding box center [204, 231] width 64 height 20
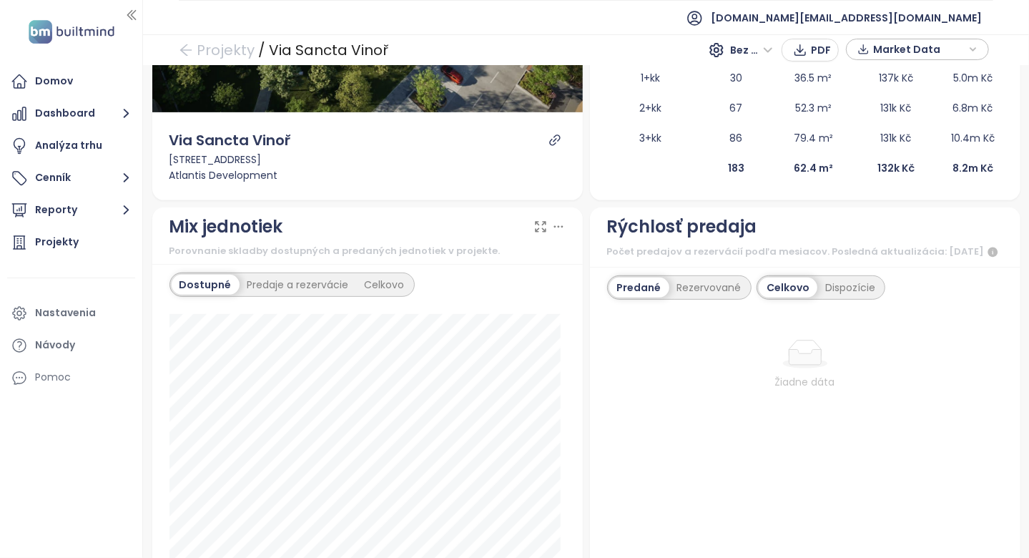
scroll to position [0, 0]
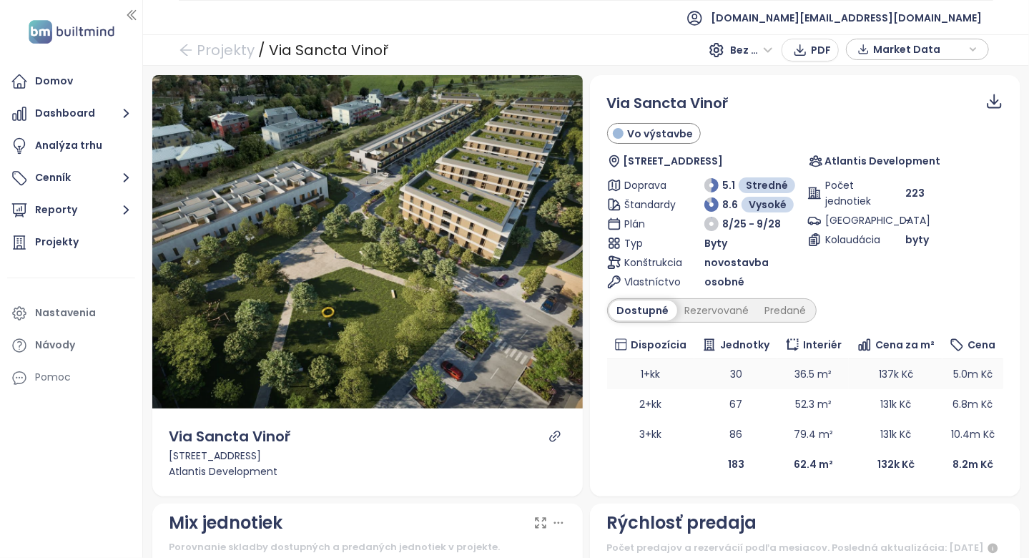
click at [615, 365] on td "1+kk" at bounding box center [651, 374] width 88 height 30
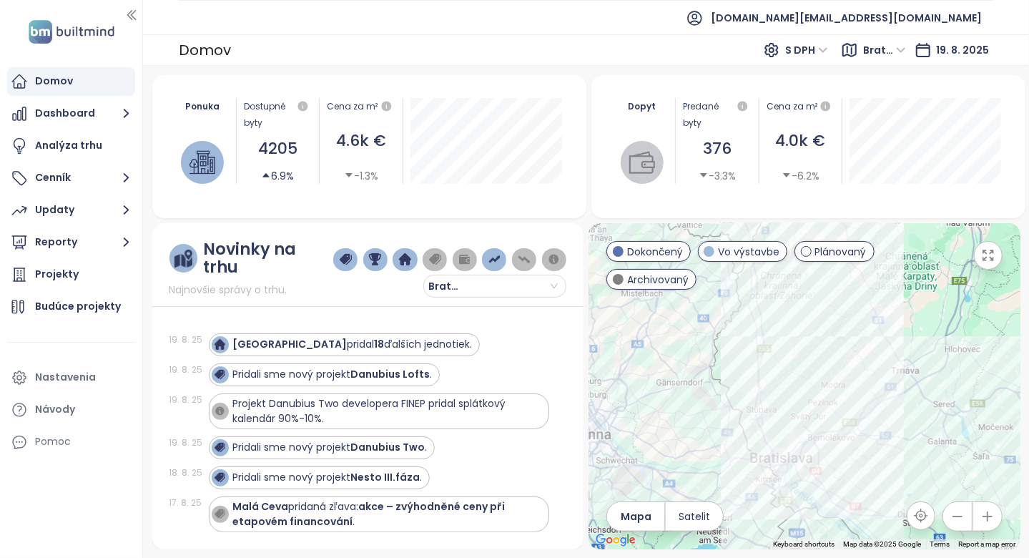
click at [537, 290] on div "Novinky na trhu Najnovšie správy o trhu. Bratislavský kraj [DATE][GEOGRAPHIC_DA…" at bounding box center [367, 386] width 431 height 326
click at [544, 282] on input "search" at bounding box center [495, 285] width 126 height 21
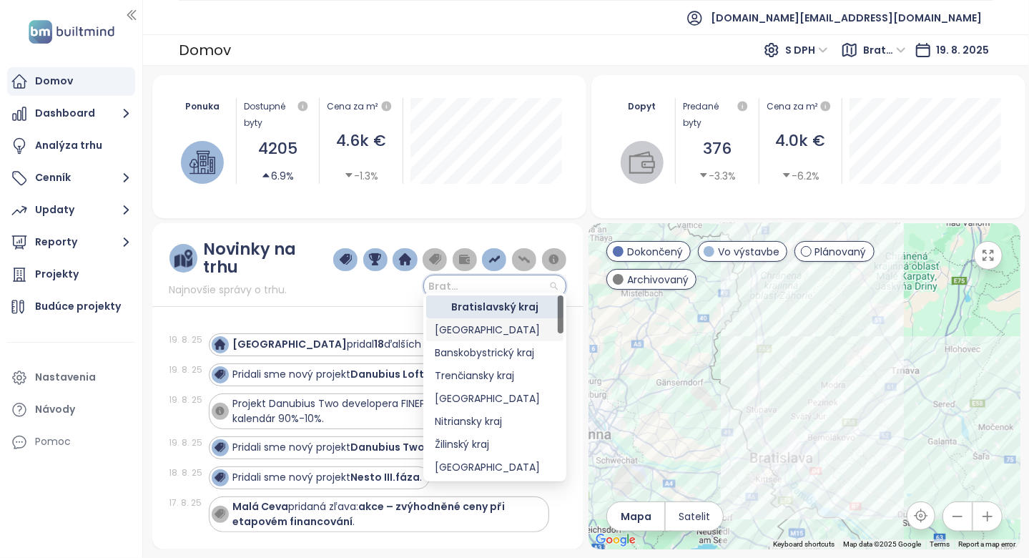
click at [521, 322] on div "[GEOGRAPHIC_DATA]" at bounding box center [495, 330] width 120 height 16
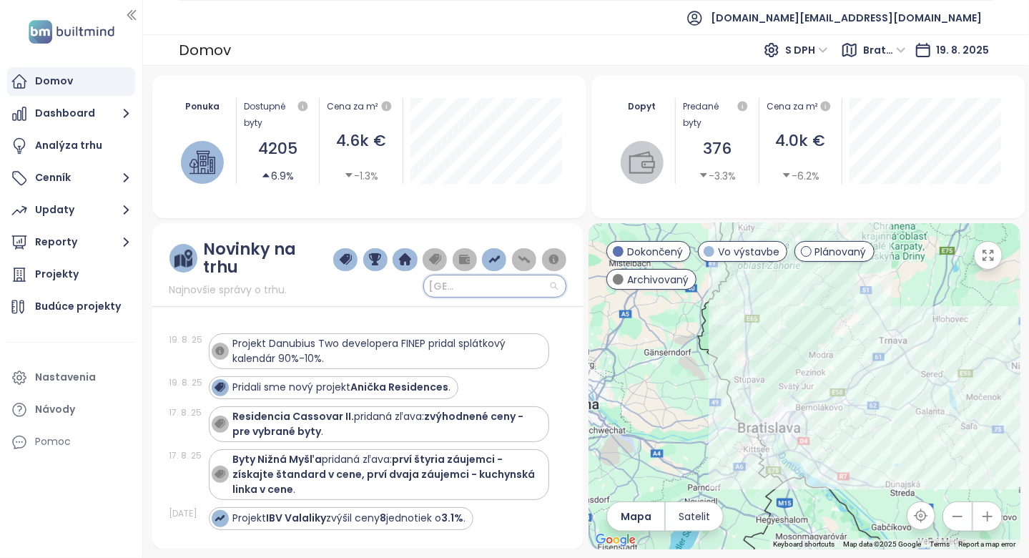
click at [532, 275] on input "search" at bounding box center [495, 285] width 126 height 21
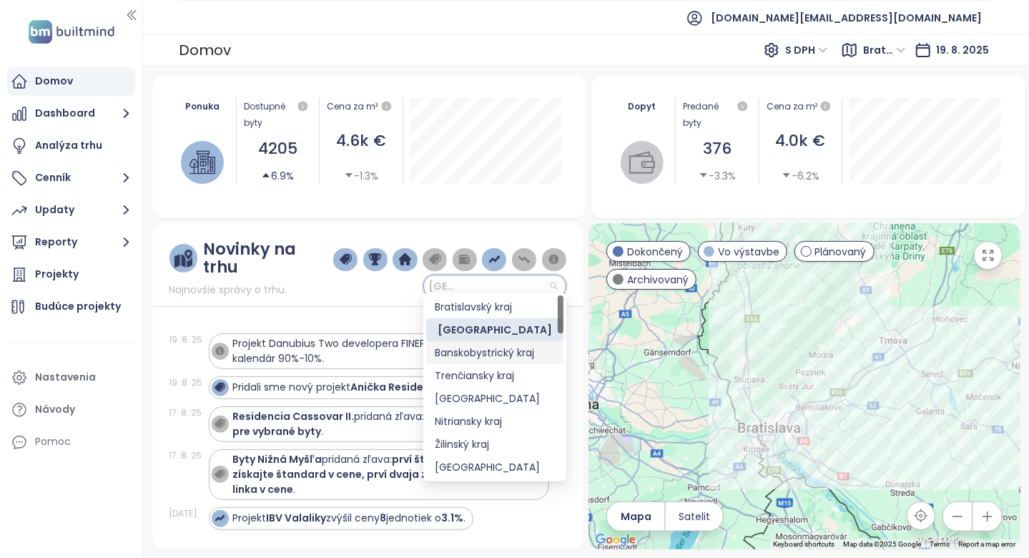
click at [506, 349] on div "Banskobystrický kraj" at bounding box center [495, 353] width 120 height 16
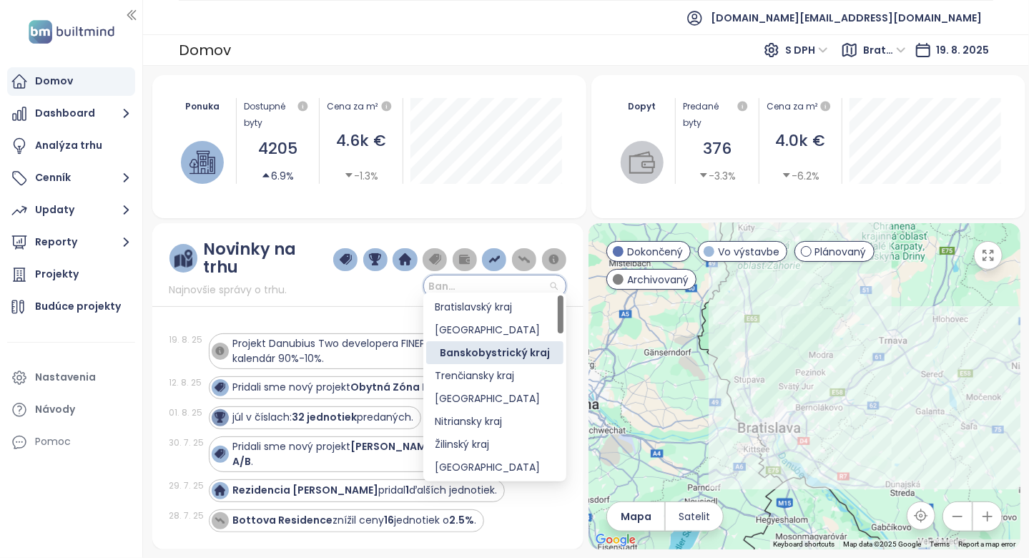
click at [498, 280] on input "search" at bounding box center [495, 285] width 126 height 21
click at [494, 383] on div "Trenčiansky kraj" at bounding box center [495, 376] width 120 height 16
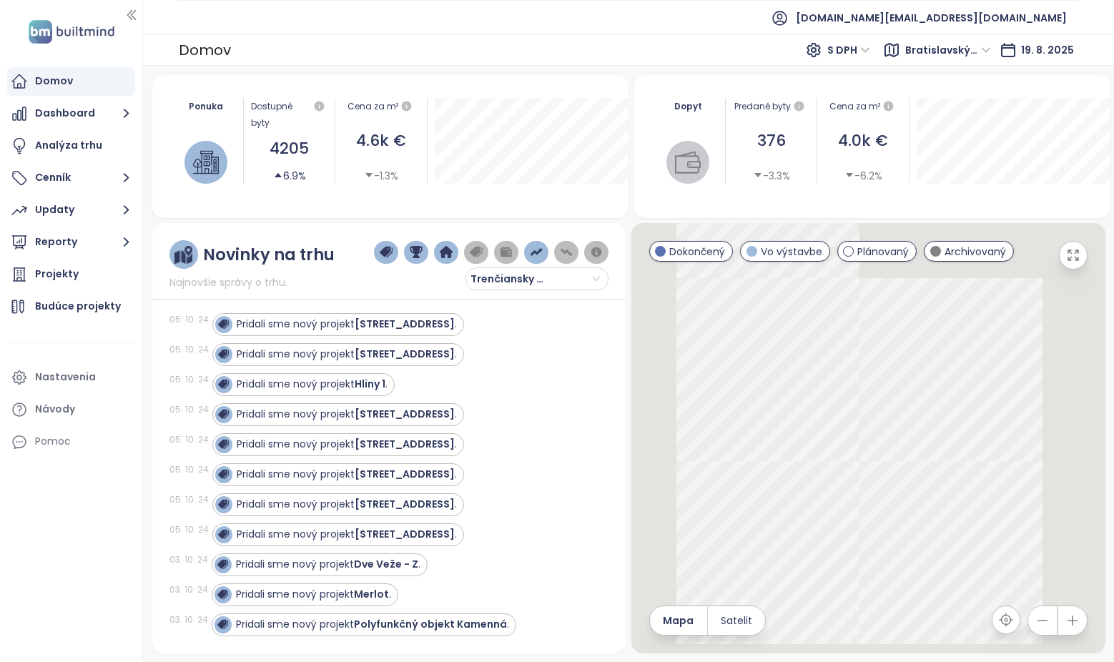
scroll to position [1300, 0]
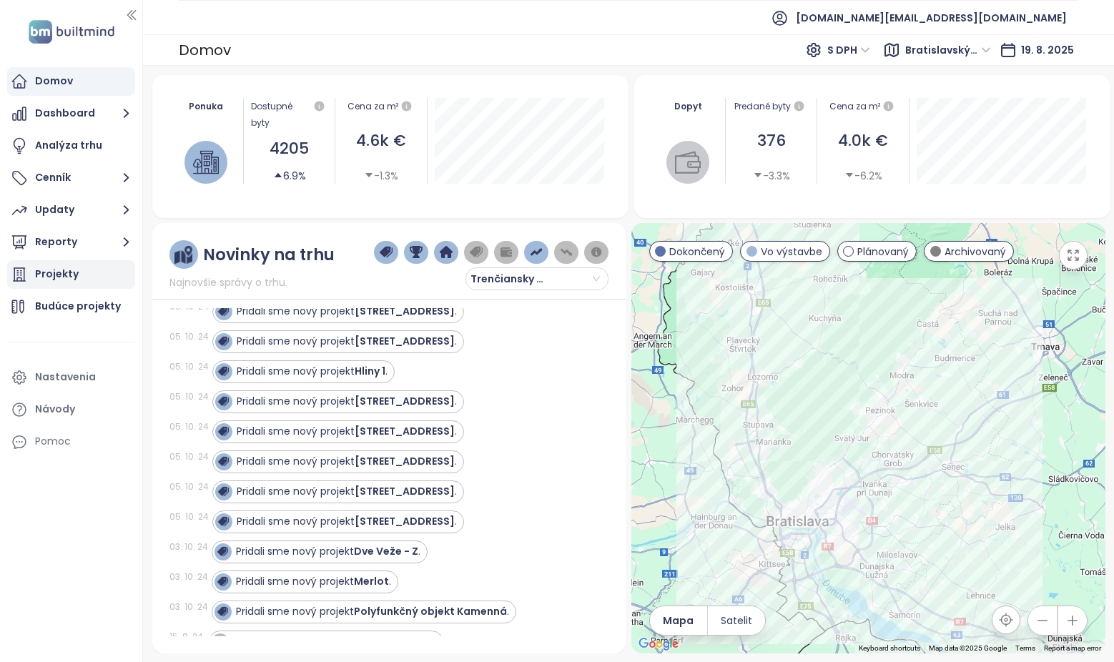
click at [59, 284] on div "Projekty" at bounding box center [71, 274] width 128 height 29
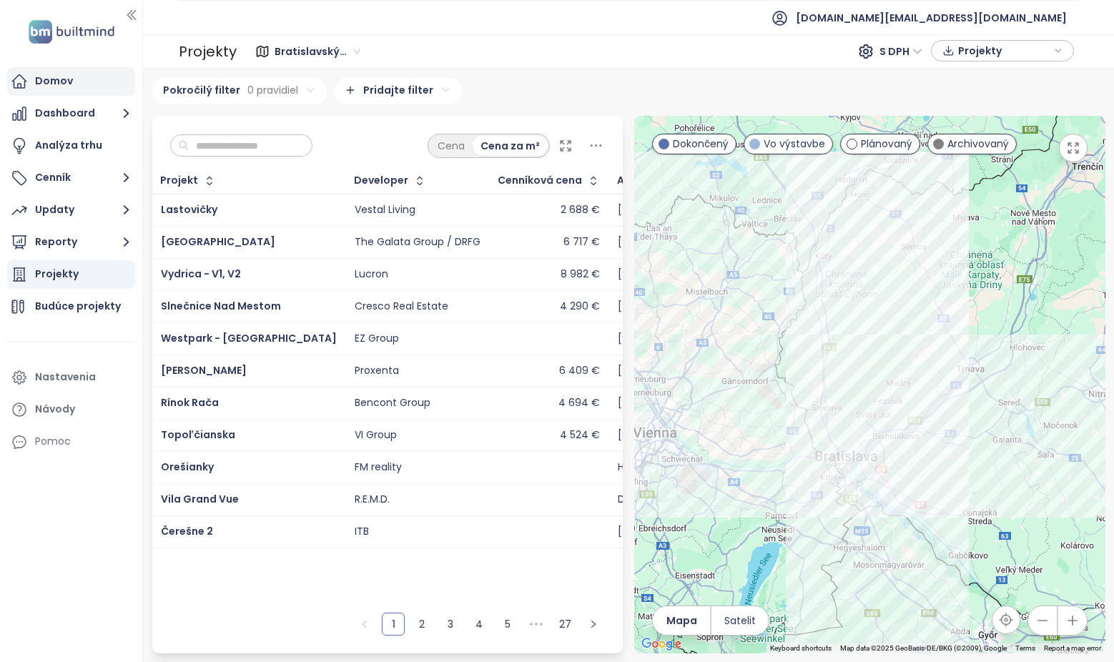
click at [75, 85] on div "Domov" at bounding box center [71, 81] width 128 height 29
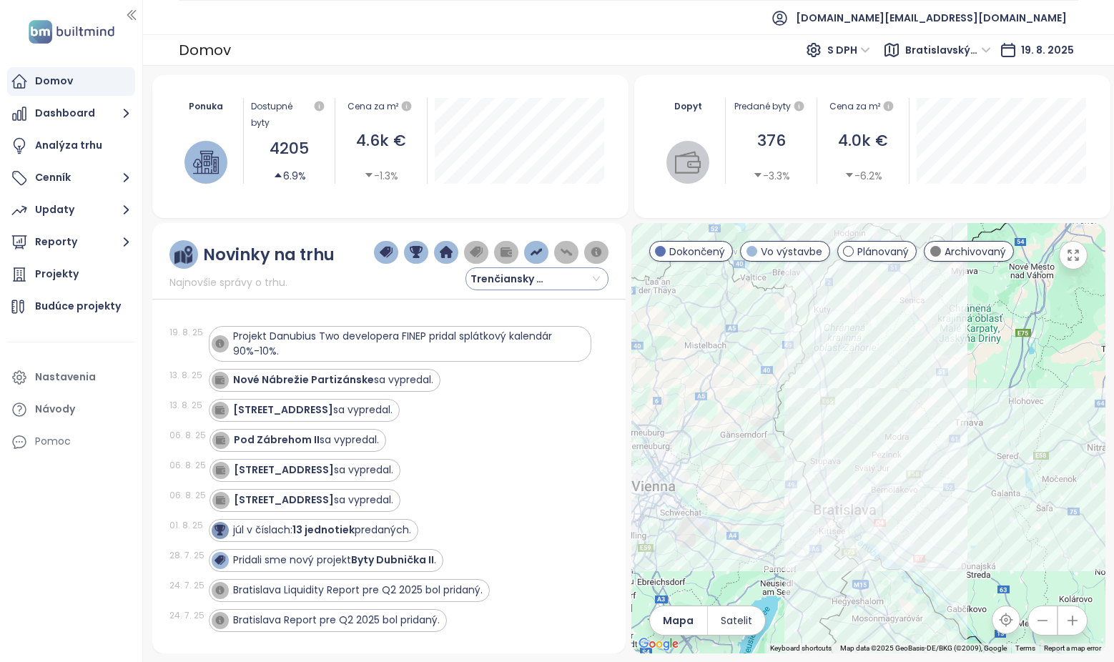
click at [514, 287] on span "Trenčiansky kraj" at bounding box center [514, 278] width 86 height 21
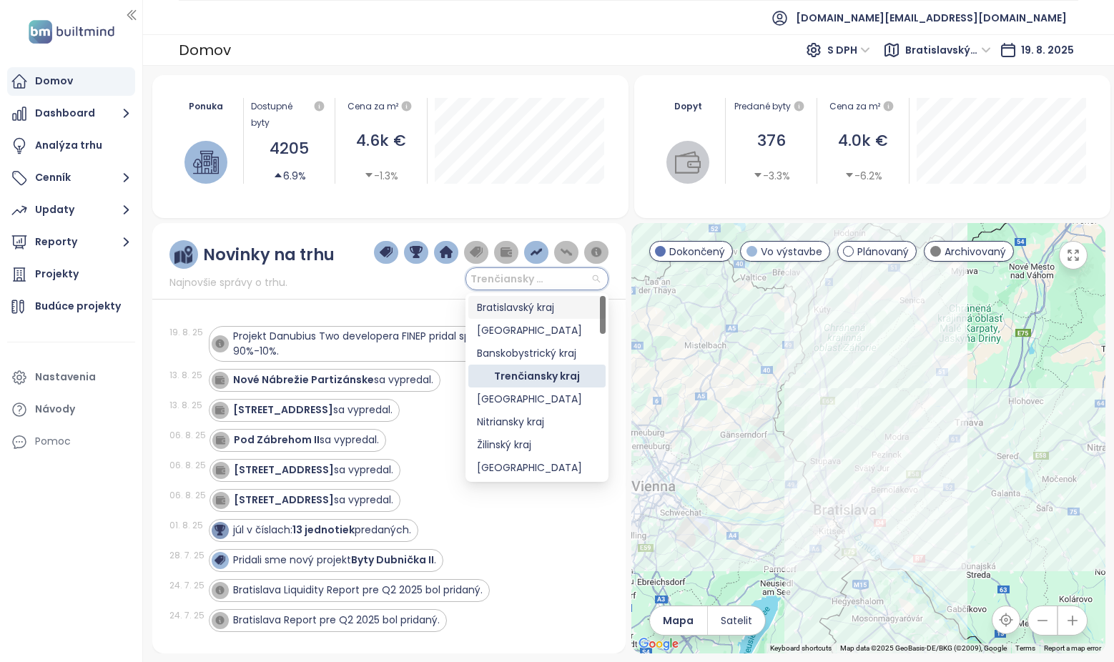
click at [513, 304] on div "Bratislavský kraj" at bounding box center [537, 308] width 120 height 16
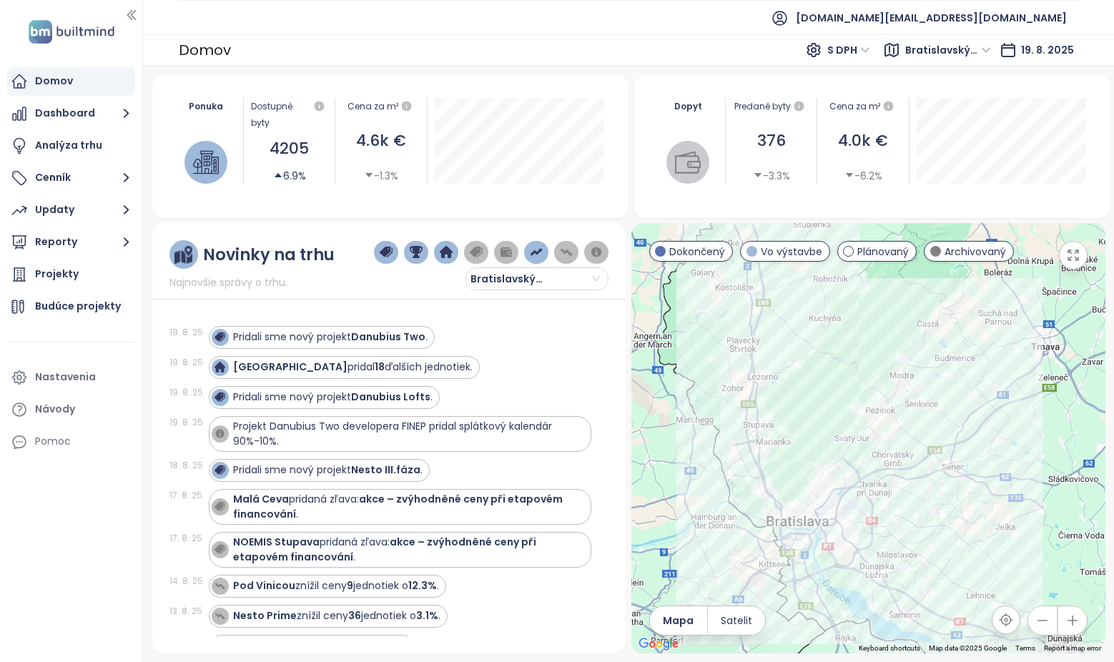
click at [275, 288] on span "Najnovšie správy o trhu." at bounding box center [228, 283] width 118 height 16
click at [306, 289] on div "Novinky na trhu Najnovšie správy o trhu." at bounding box center [252, 265] width 166 height 50
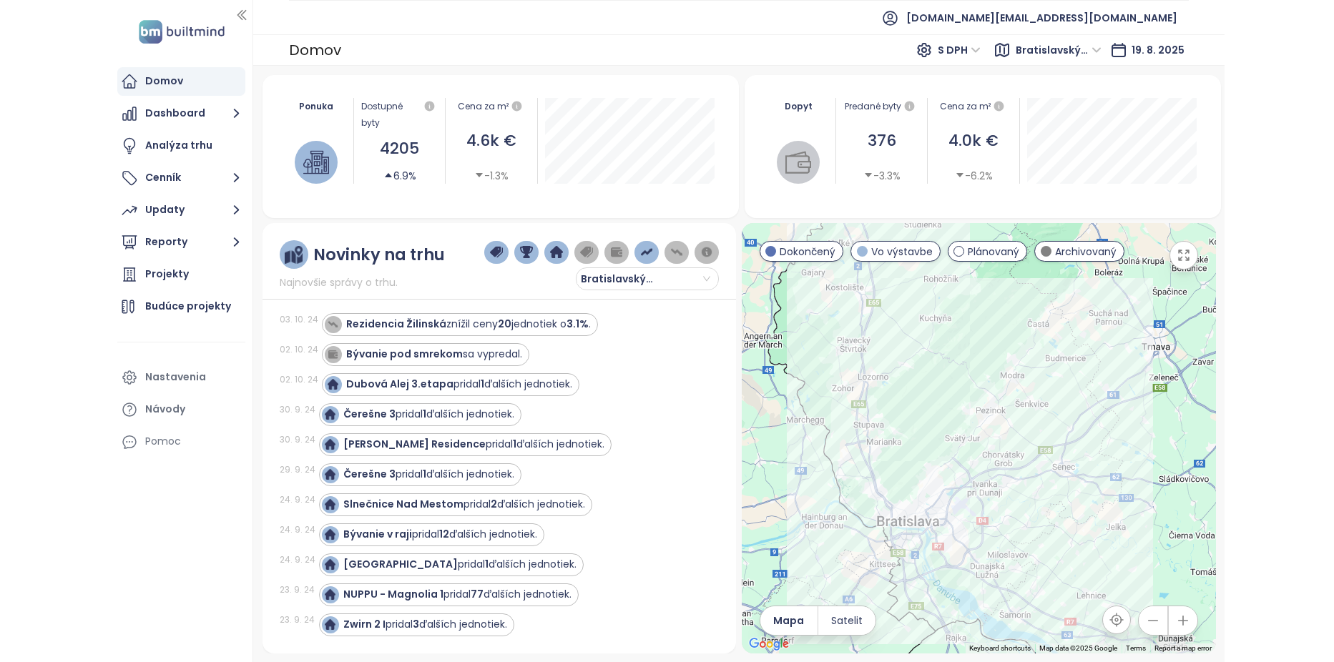
scroll to position [15887, 0]
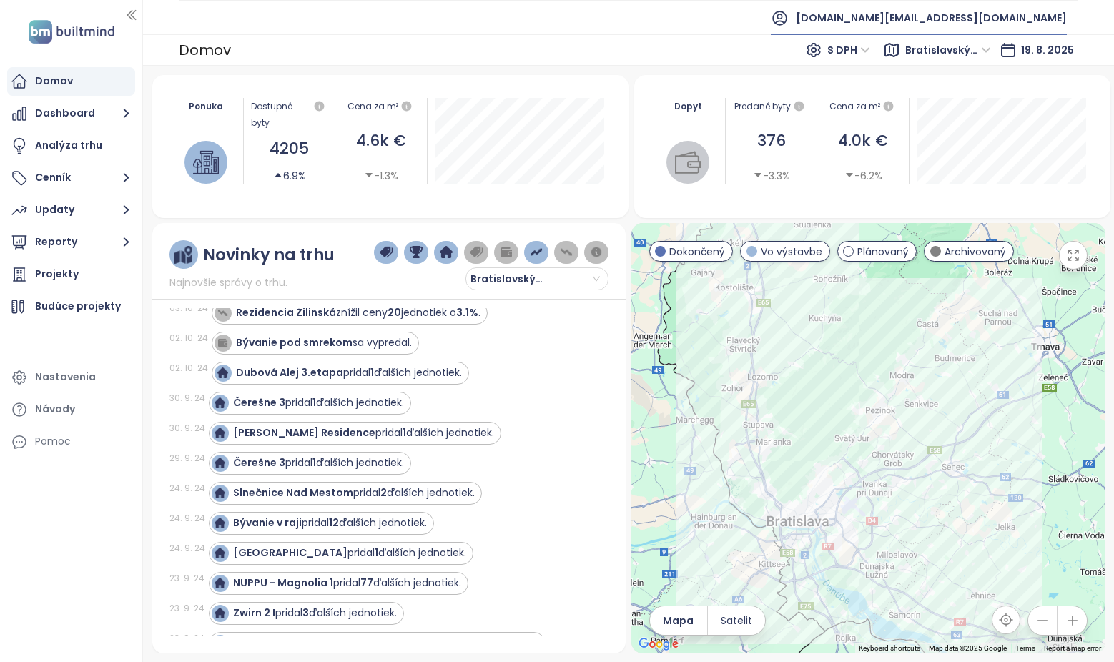
click at [550, 21] on li "test.sk@builtmind.com" at bounding box center [918, 18] width 319 height 34
click at [550, 5] on span "test.sk@builtmind.com" at bounding box center [931, 18] width 271 height 34
click at [550, 56] on li "Odhlásiť sa" at bounding box center [994, 58] width 138 height 29
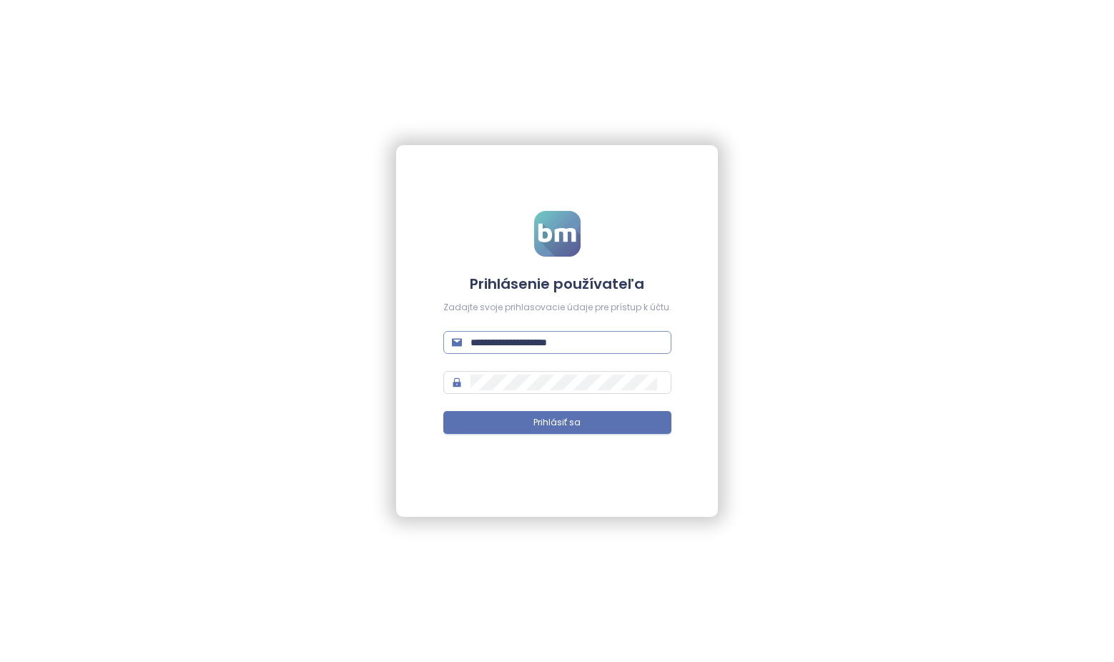
click at [550, 347] on input "**********" at bounding box center [567, 343] width 192 height 16
type input "**********"
click at [550, 425] on span "Prihlásiť sa" at bounding box center [556, 423] width 47 height 14
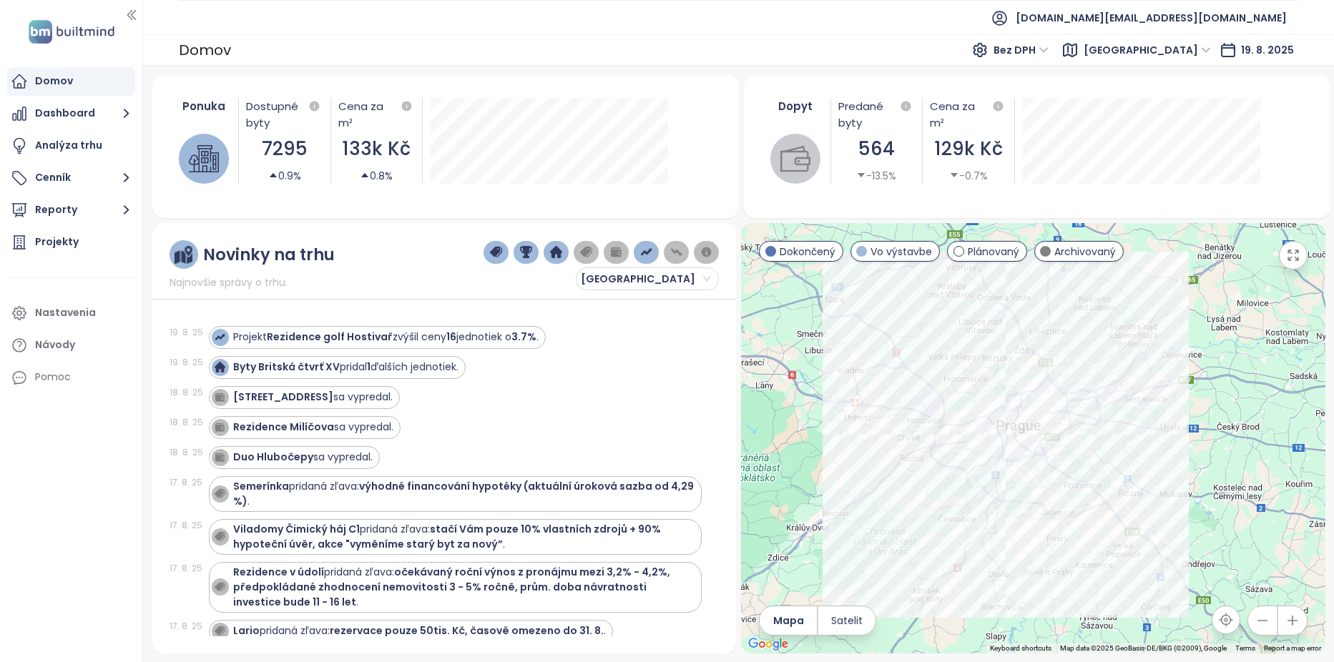
click at [550, 357] on div "Byty Britská čtvrť XV pridal 1 ďalších jednotiek." at bounding box center [455, 367] width 493 height 23
